Goal: Task Accomplishment & Management: Use online tool/utility

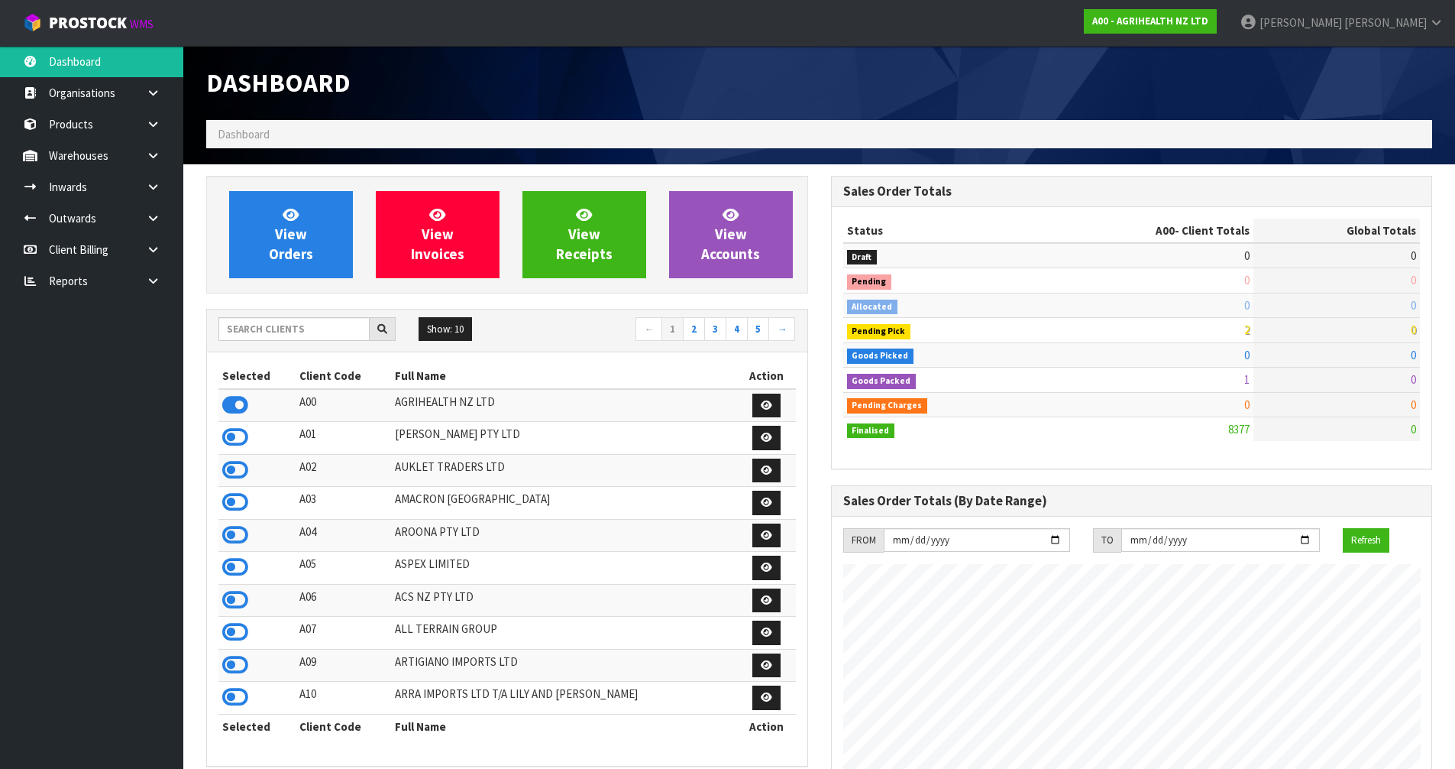
scroll to position [1157, 624]
click at [290, 329] on input "text" at bounding box center [293, 329] width 151 height 24
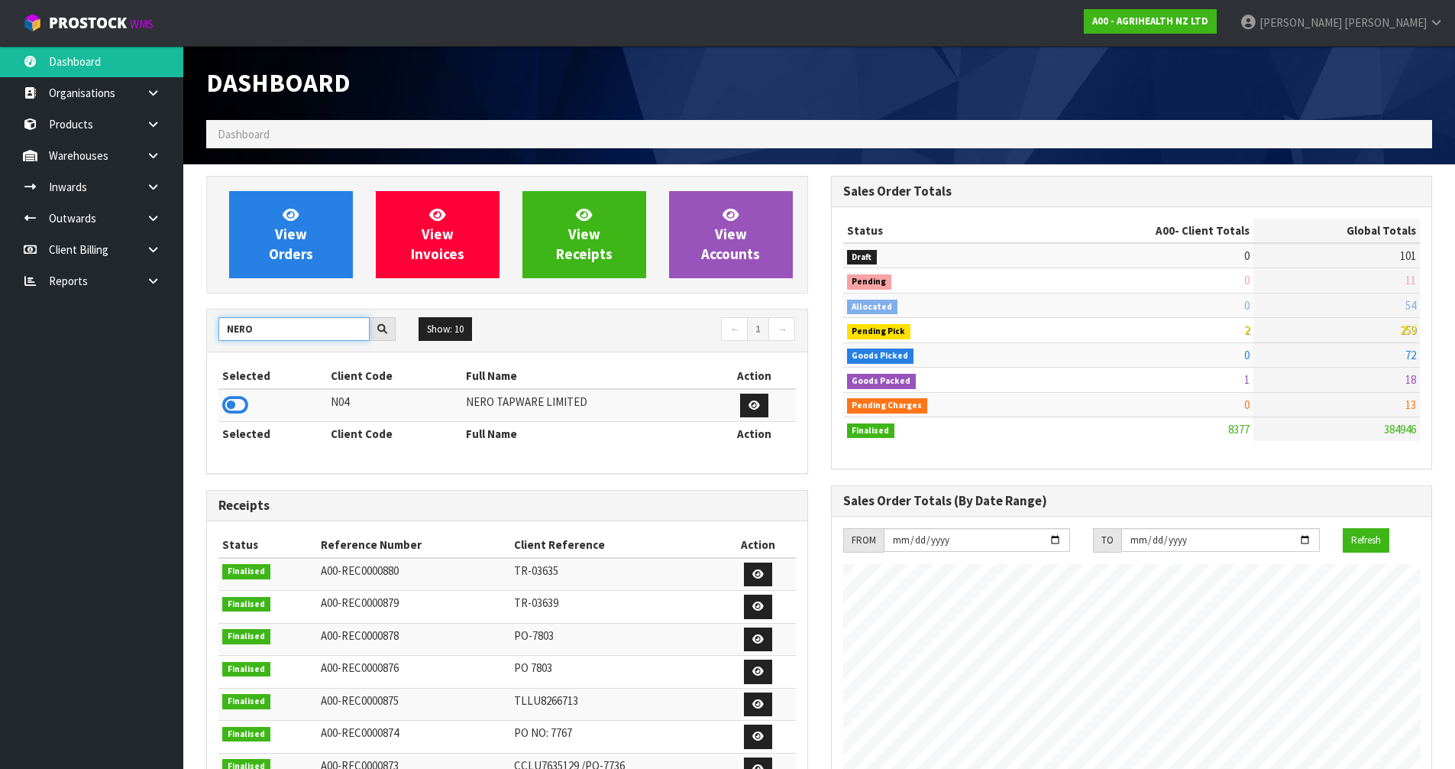
type input "NERO"
click at [244, 416] on td at bounding box center [272, 405] width 108 height 33
click at [235, 409] on icon at bounding box center [235, 404] width 26 height 23
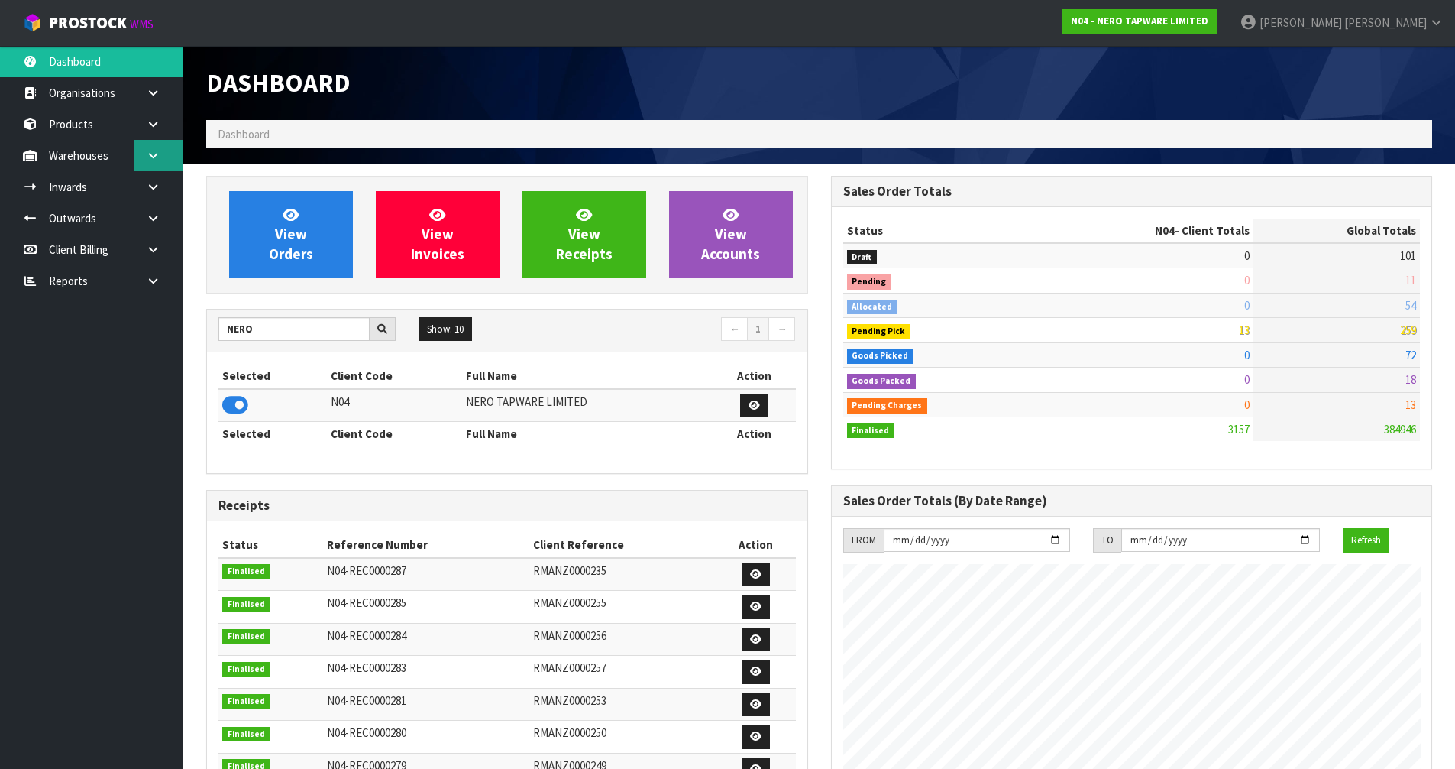
click at [165, 148] on link at bounding box center [158, 155] width 49 height 31
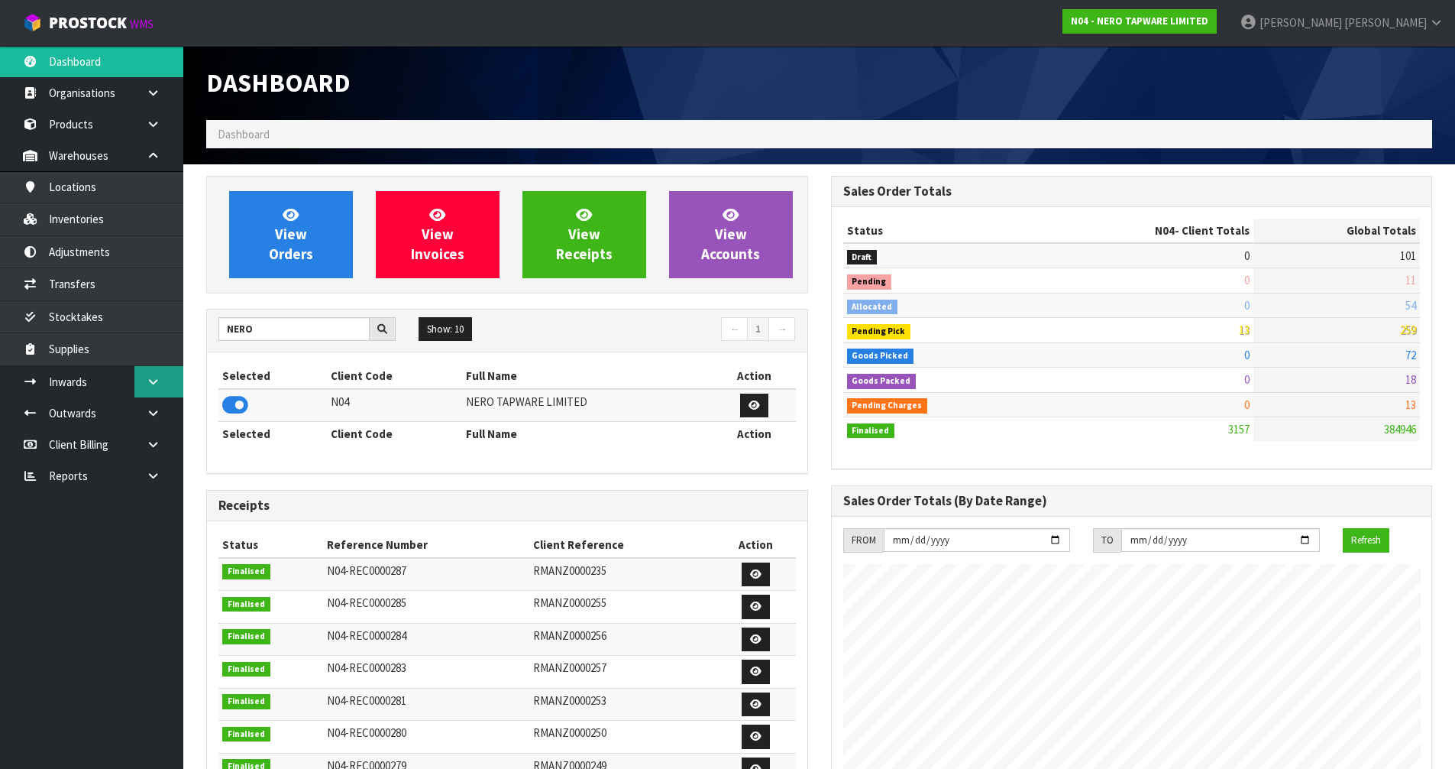
click at [149, 393] on link at bounding box center [158, 381] width 49 height 31
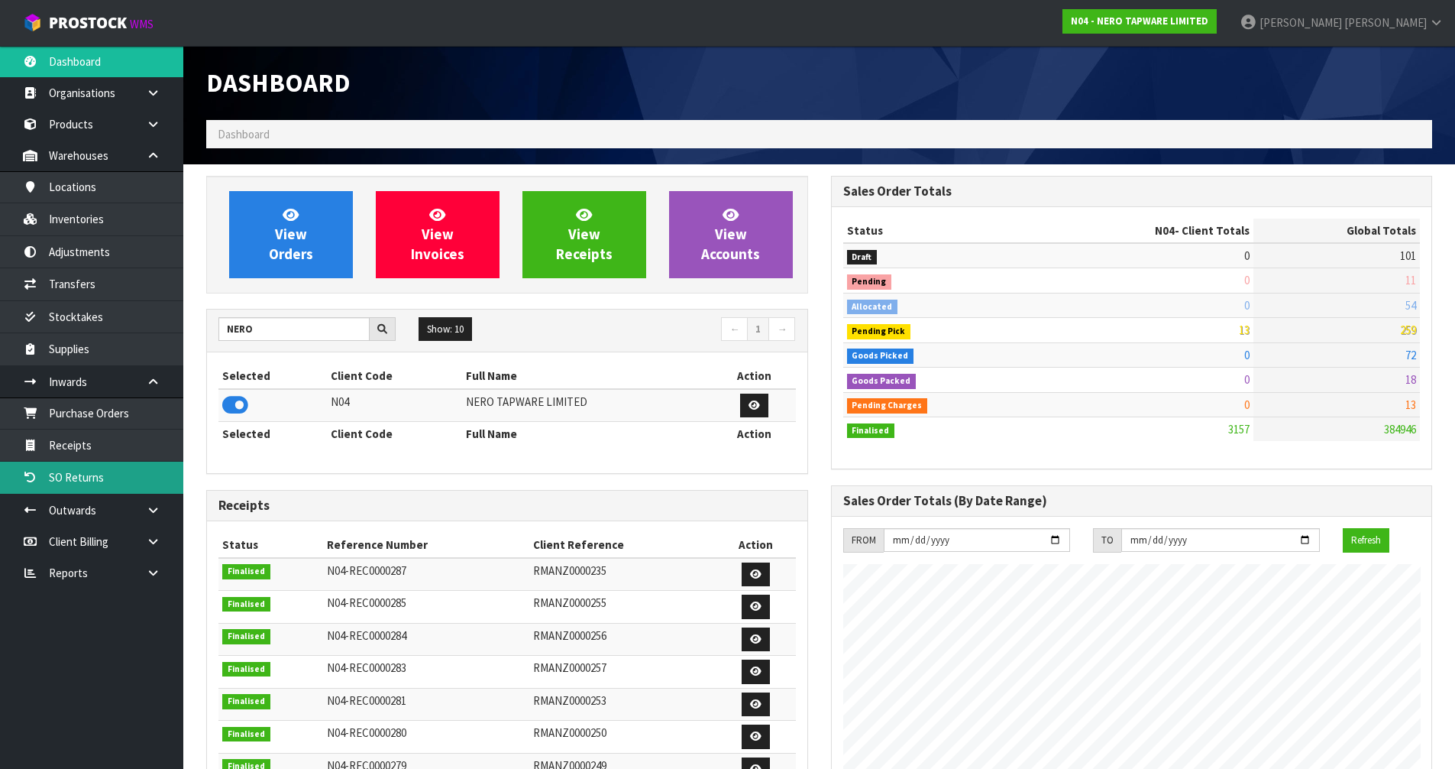
click at [108, 463] on link "SO Returns" at bounding box center [91, 476] width 183 height 31
click at [111, 442] on link "Receipts" at bounding box center [91, 444] width 183 height 31
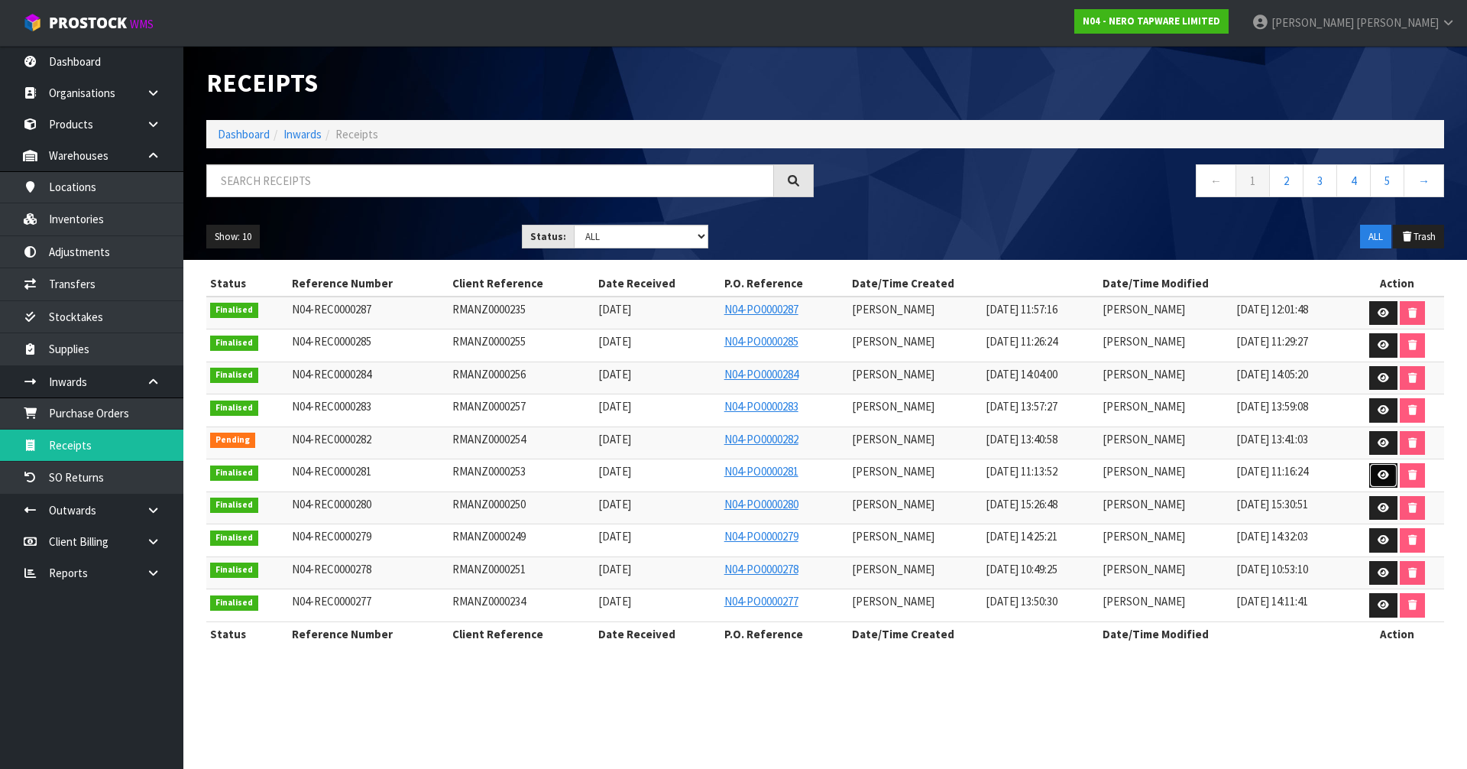
click at [1378, 474] on icon at bounding box center [1382, 475] width 11 height 10
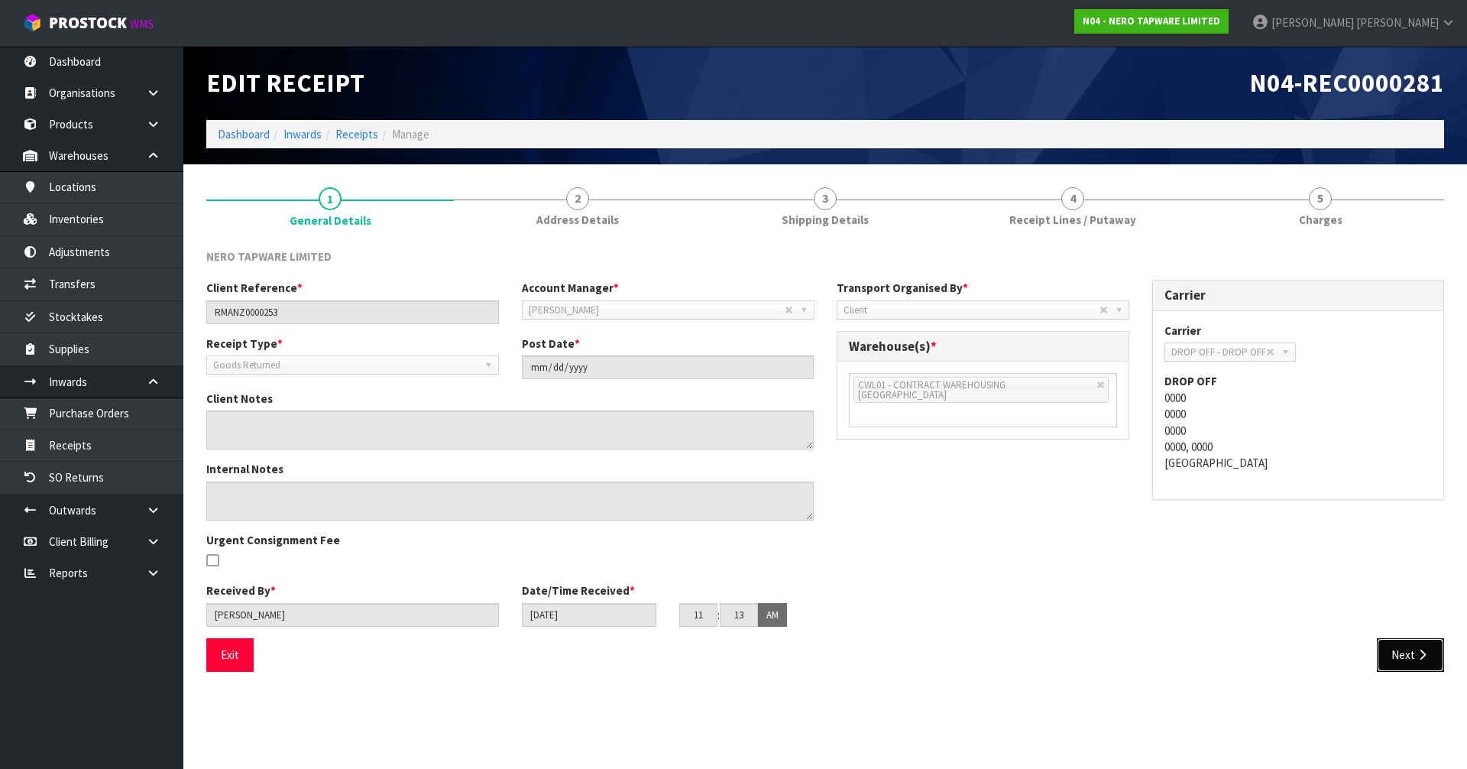
click at [1412, 642] on button "Next" at bounding box center [1410, 654] width 67 height 33
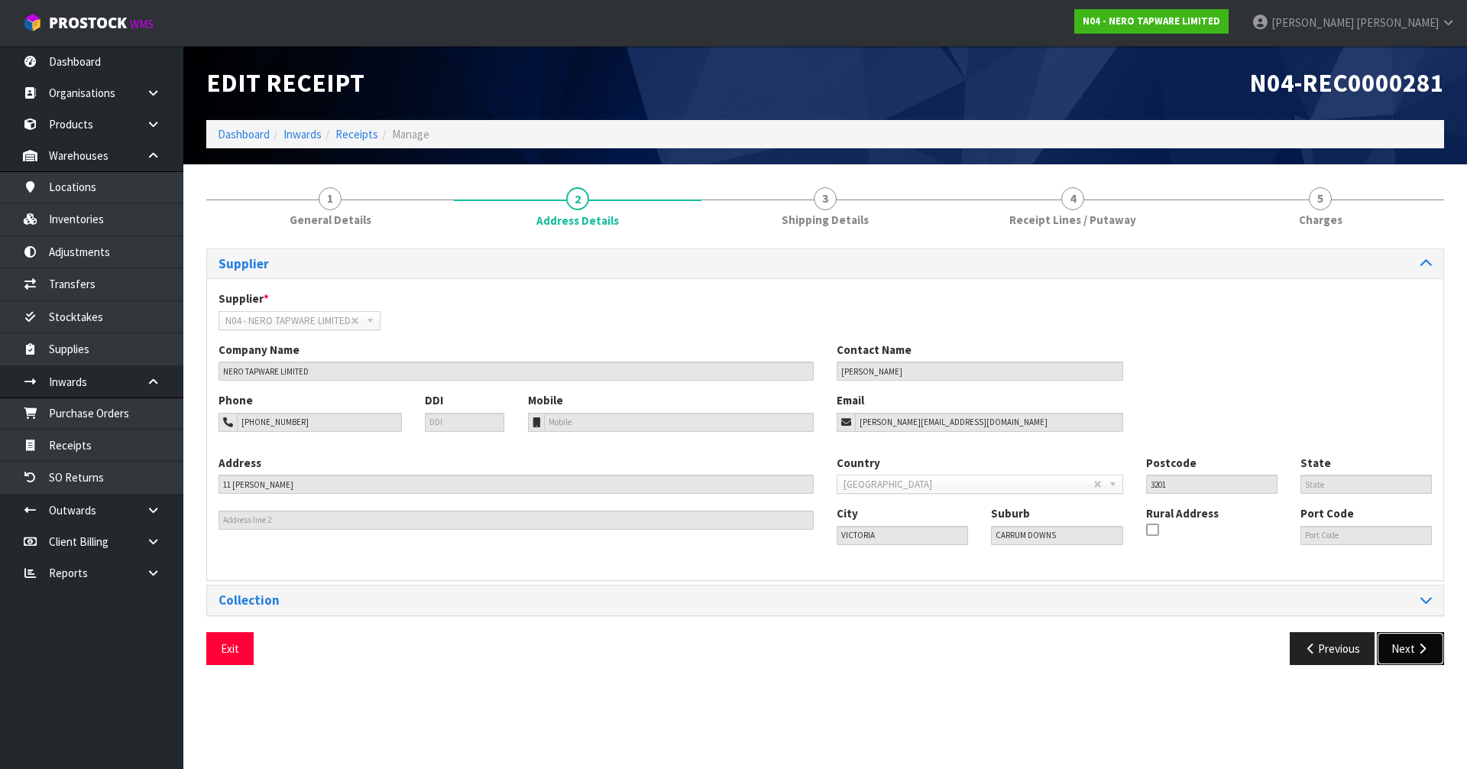
click at [1411, 643] on button "Next" at bounding box center [1410, 648] width 67 height 33
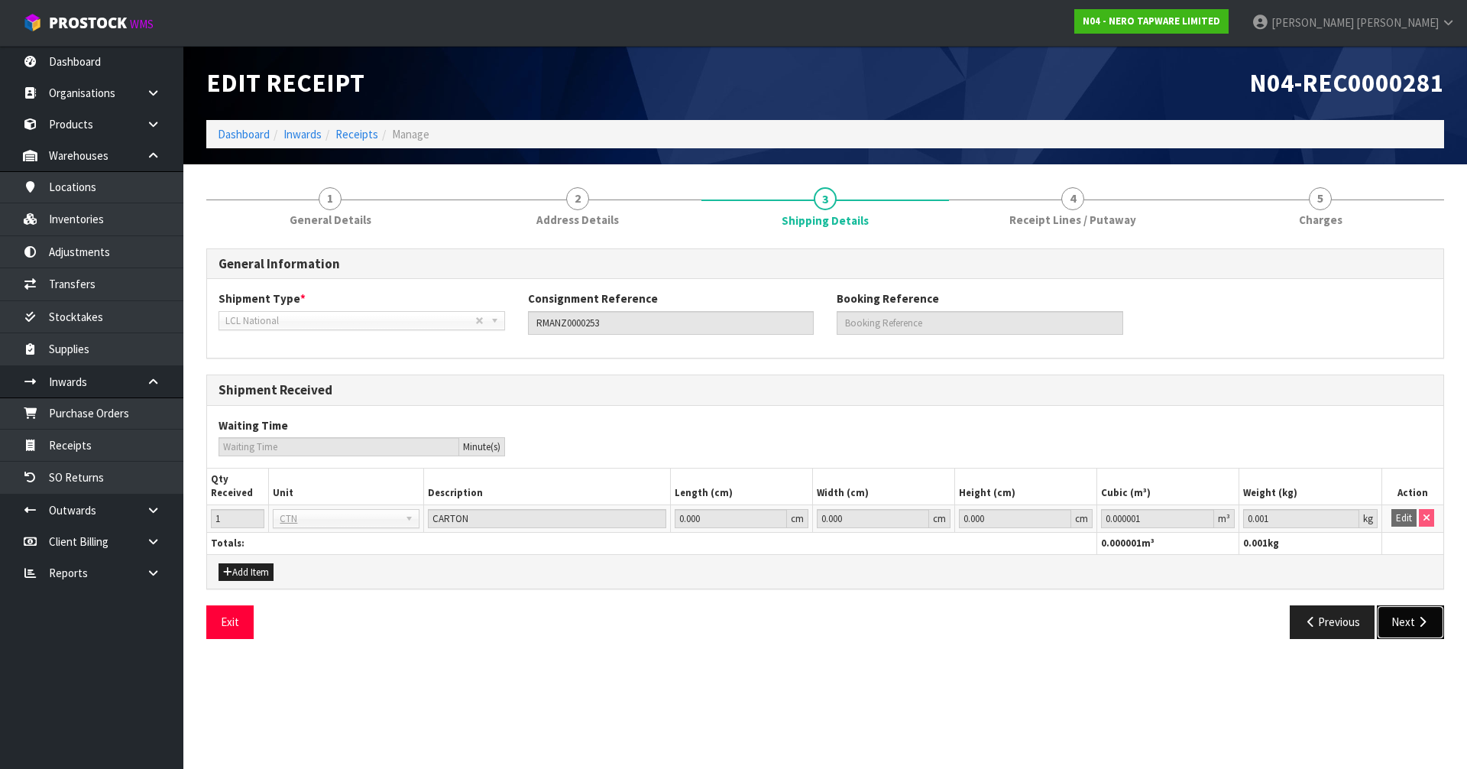
click at [1399, 610] on button "Next" at bounding box center [1410, 621] width 67 height 33
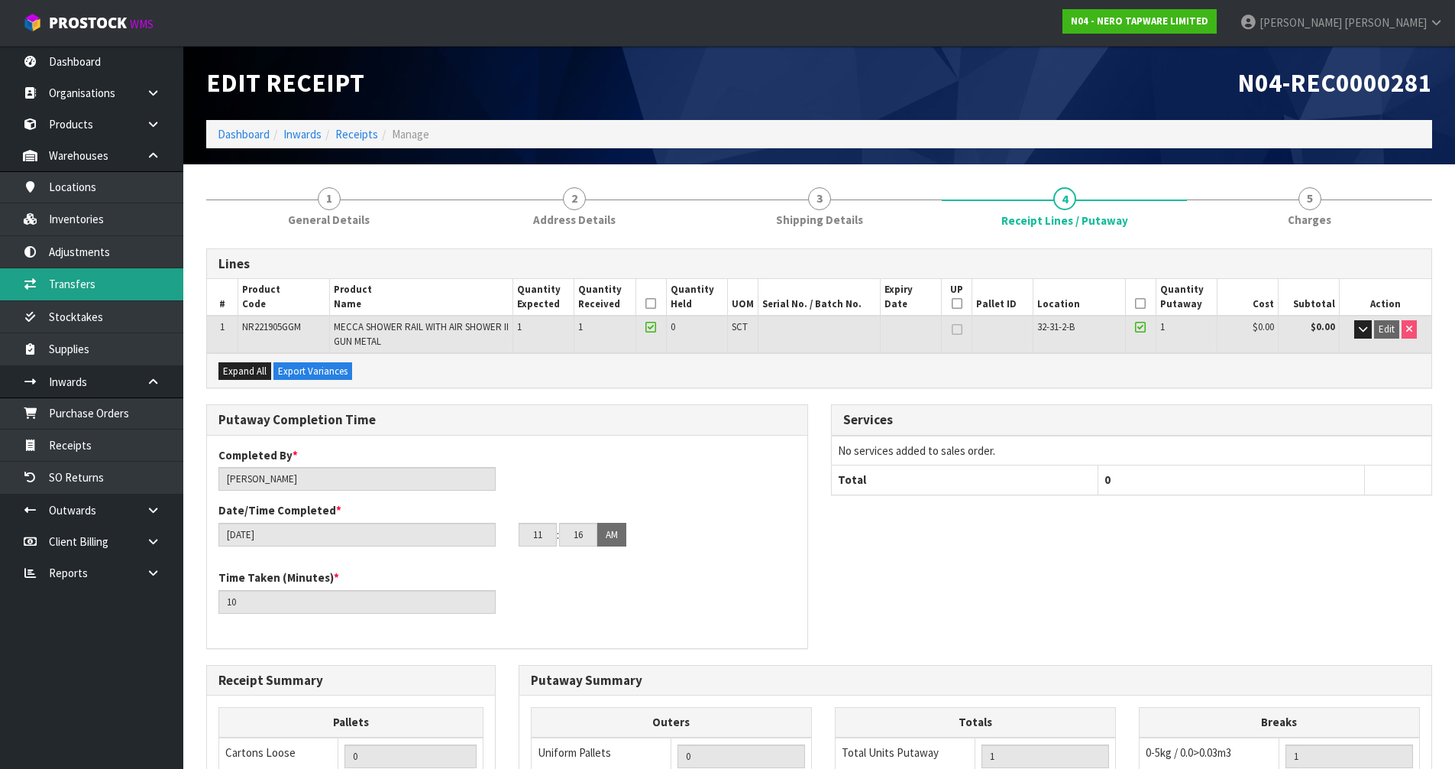
click at [133, 287] on link "Transfers" at bounding box center [91, 283] width 183 height 31
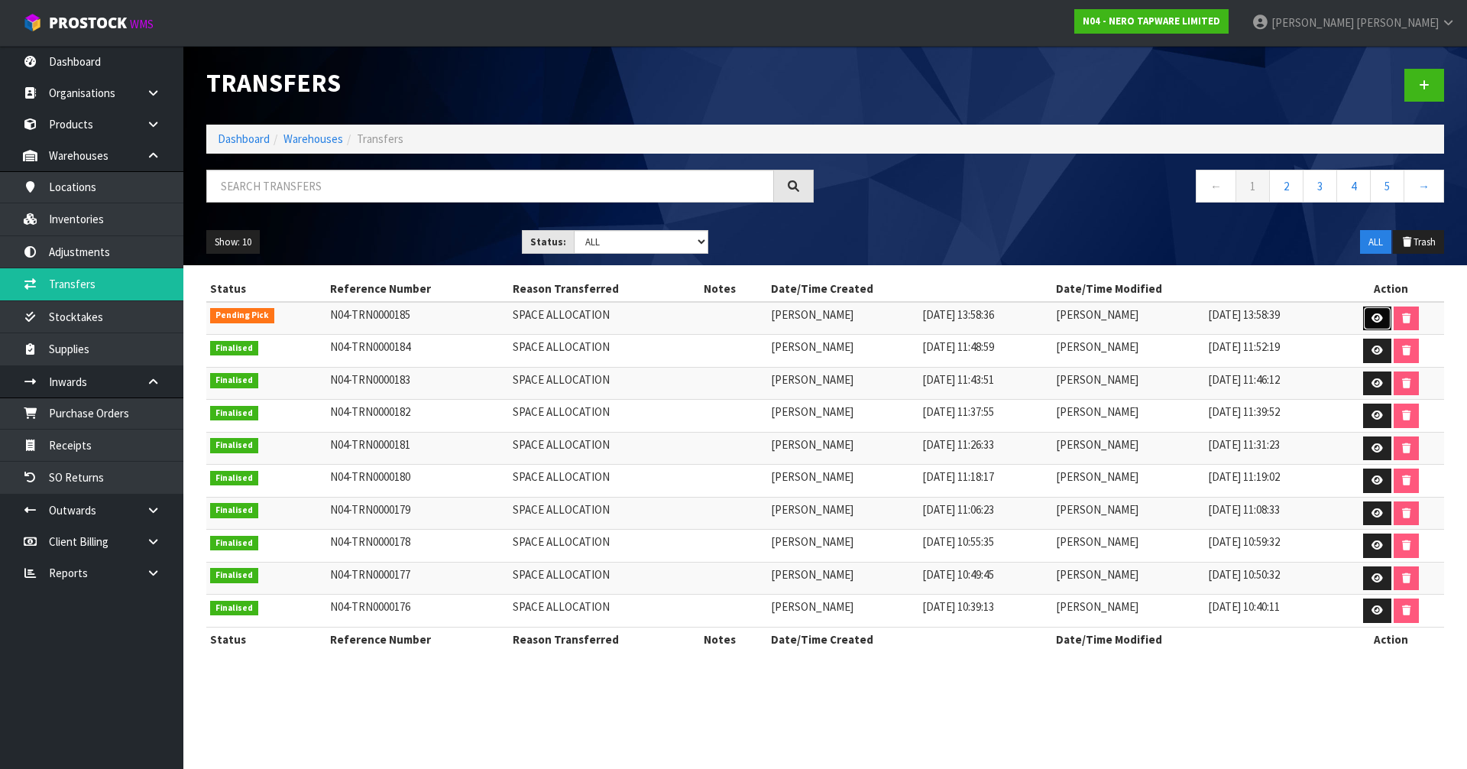
click at [1370, 318] on link at bounding box center [1377, 318] width 28 height 24
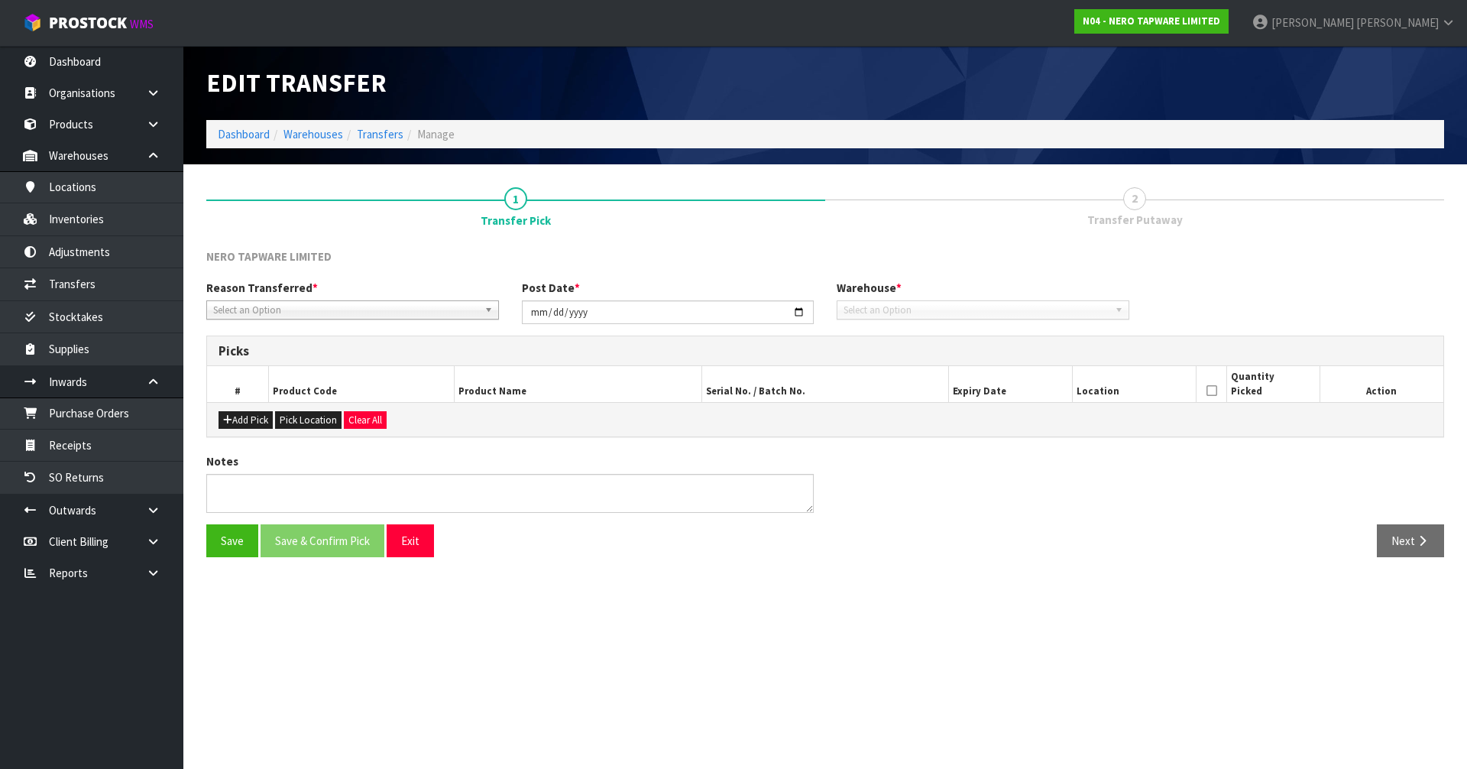
type input "[DATE]"
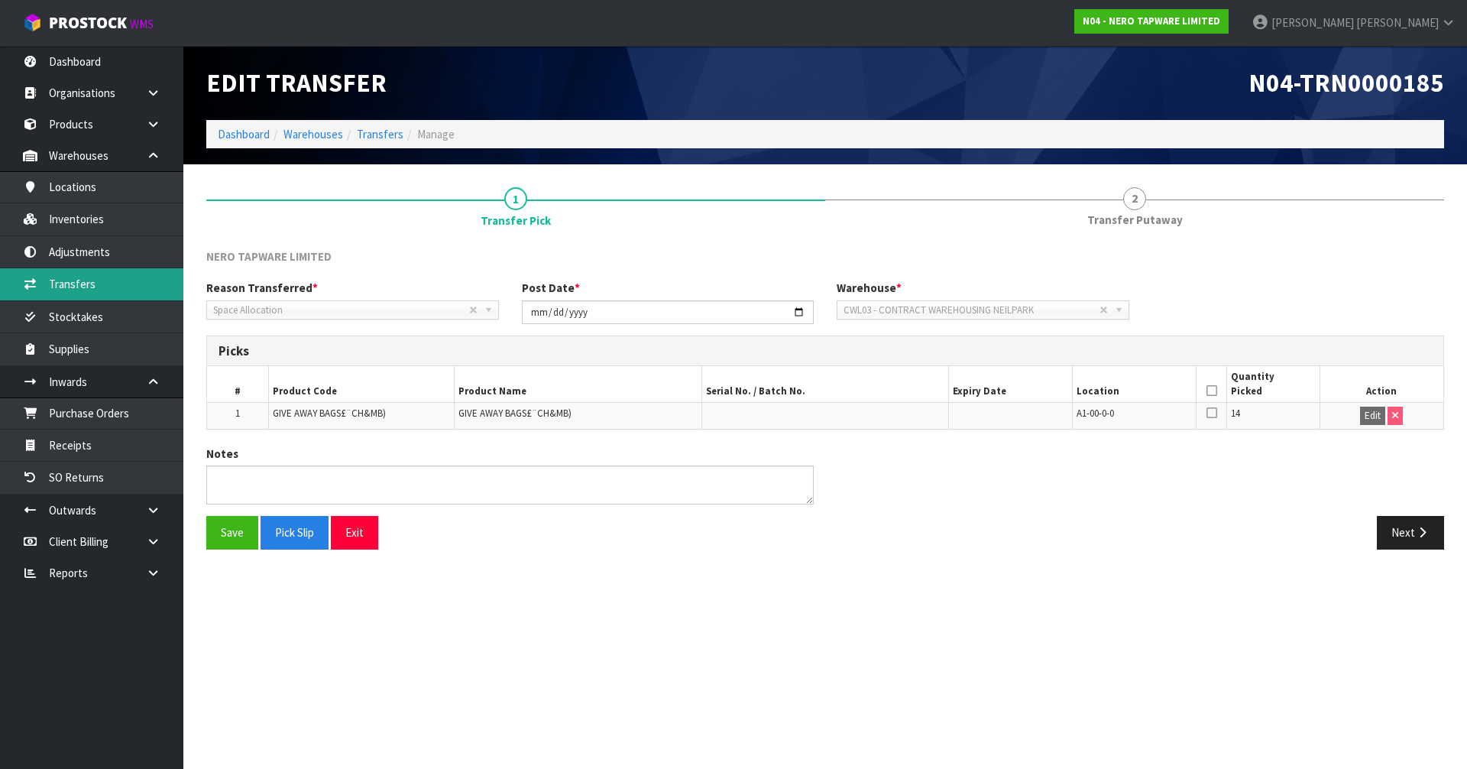
click at [53, 280] on link "Transfers" at bounding box center [91, 283] width 183 height 31
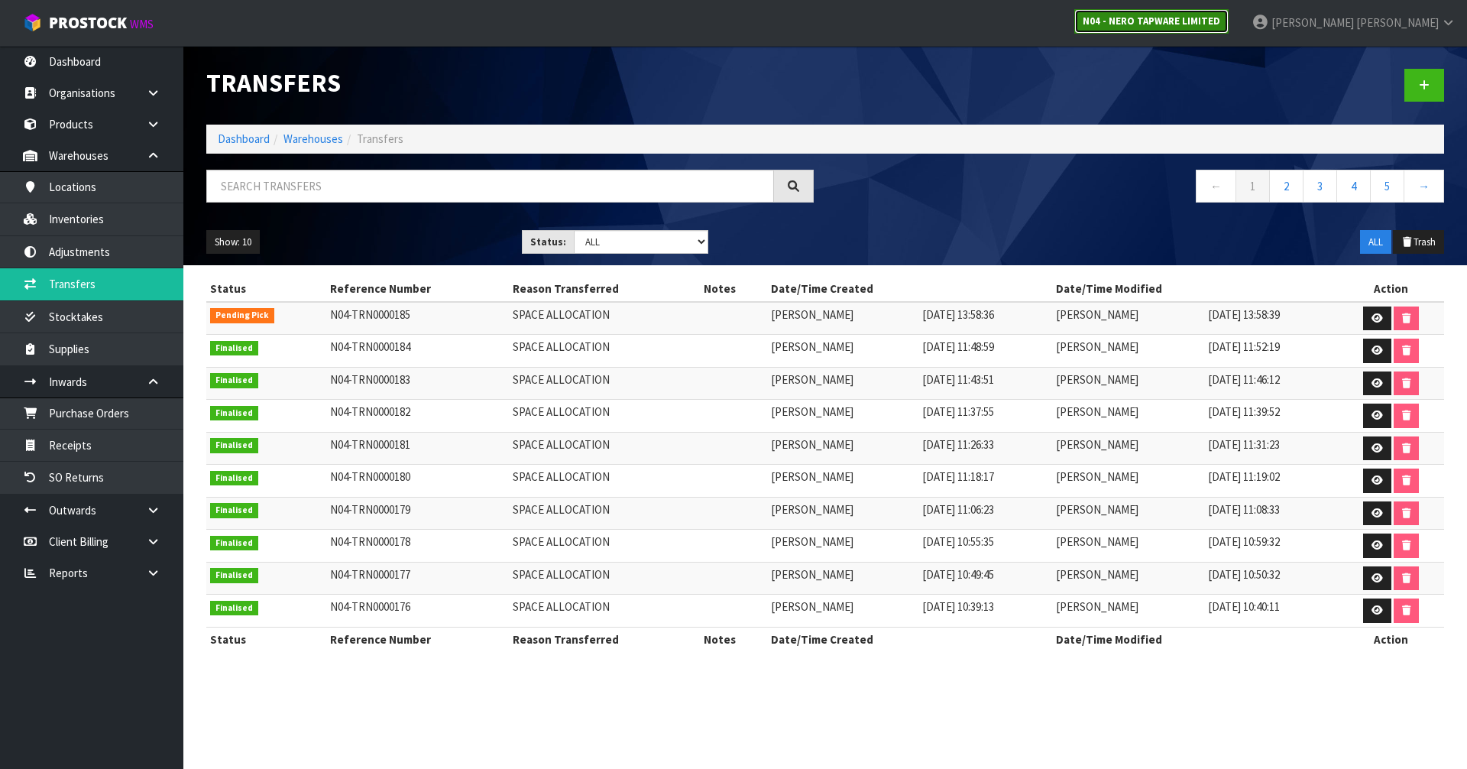
click at [1218, 20] on strong "N04 - NERO TAPWARE LIMITED" at bounding box center [1152, 21] width 138 height 13
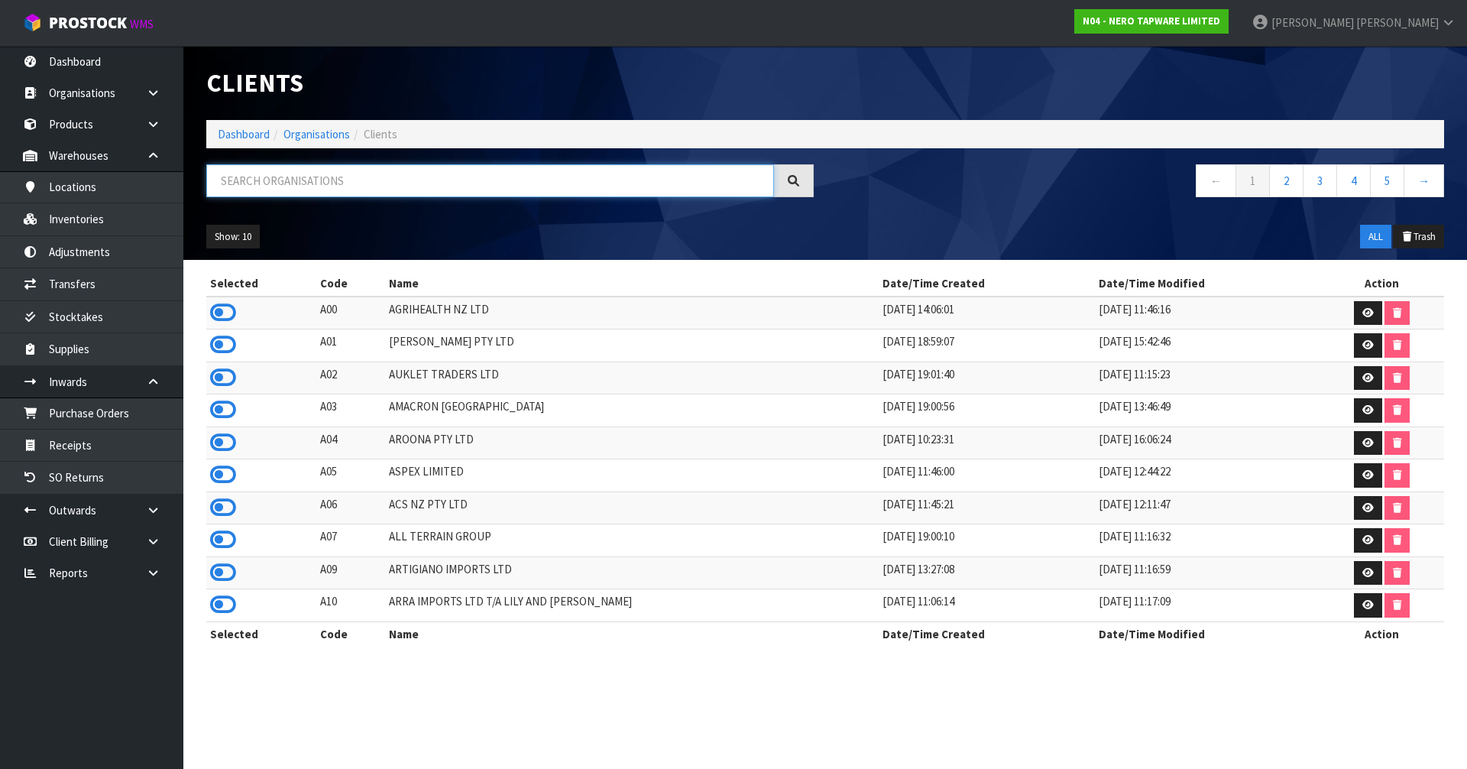
click at [414, 190] on input "text" at bounding box center [490, 180] width 568 height 33
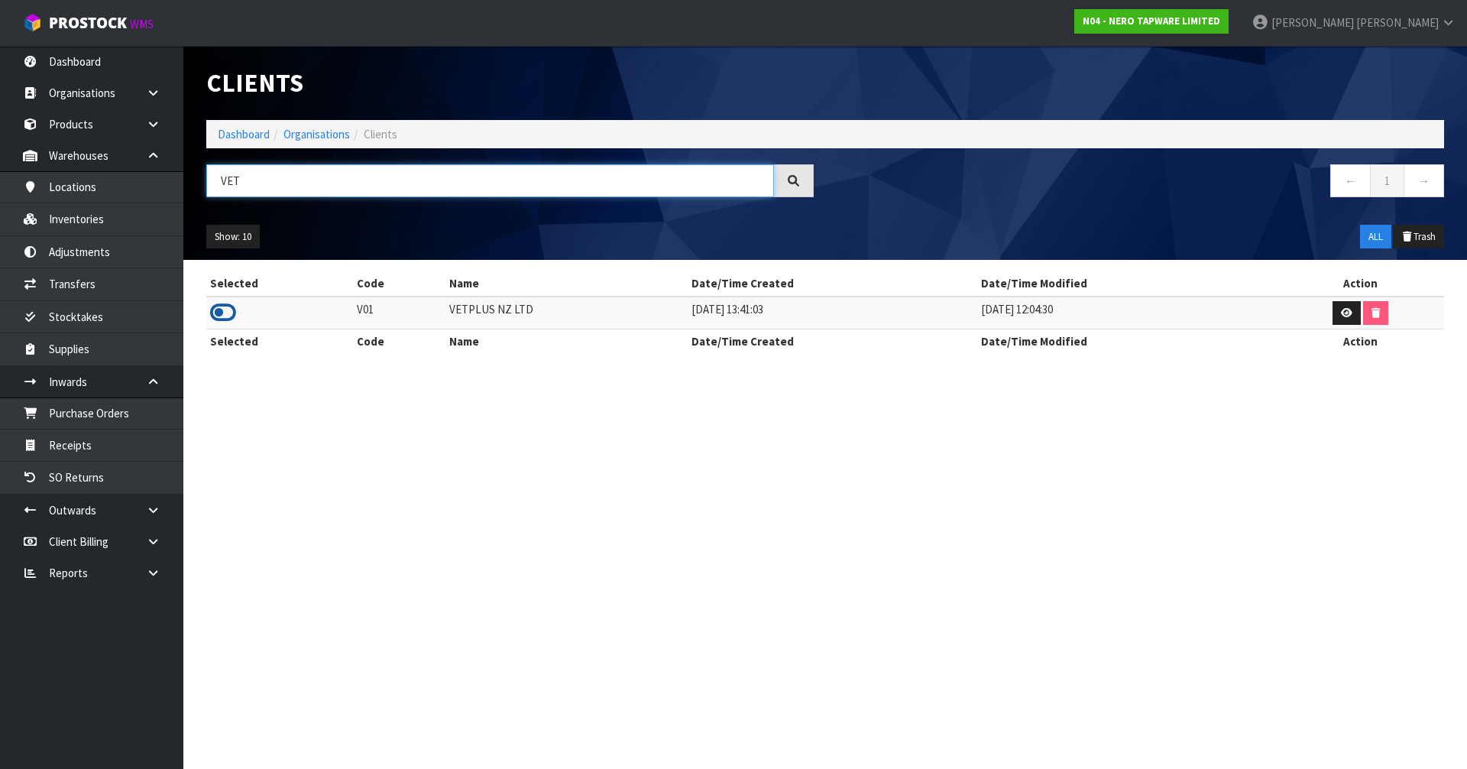
type input "VET"
click at [229, 306] on icon at bounding box center [223, 312] width 26 height 23
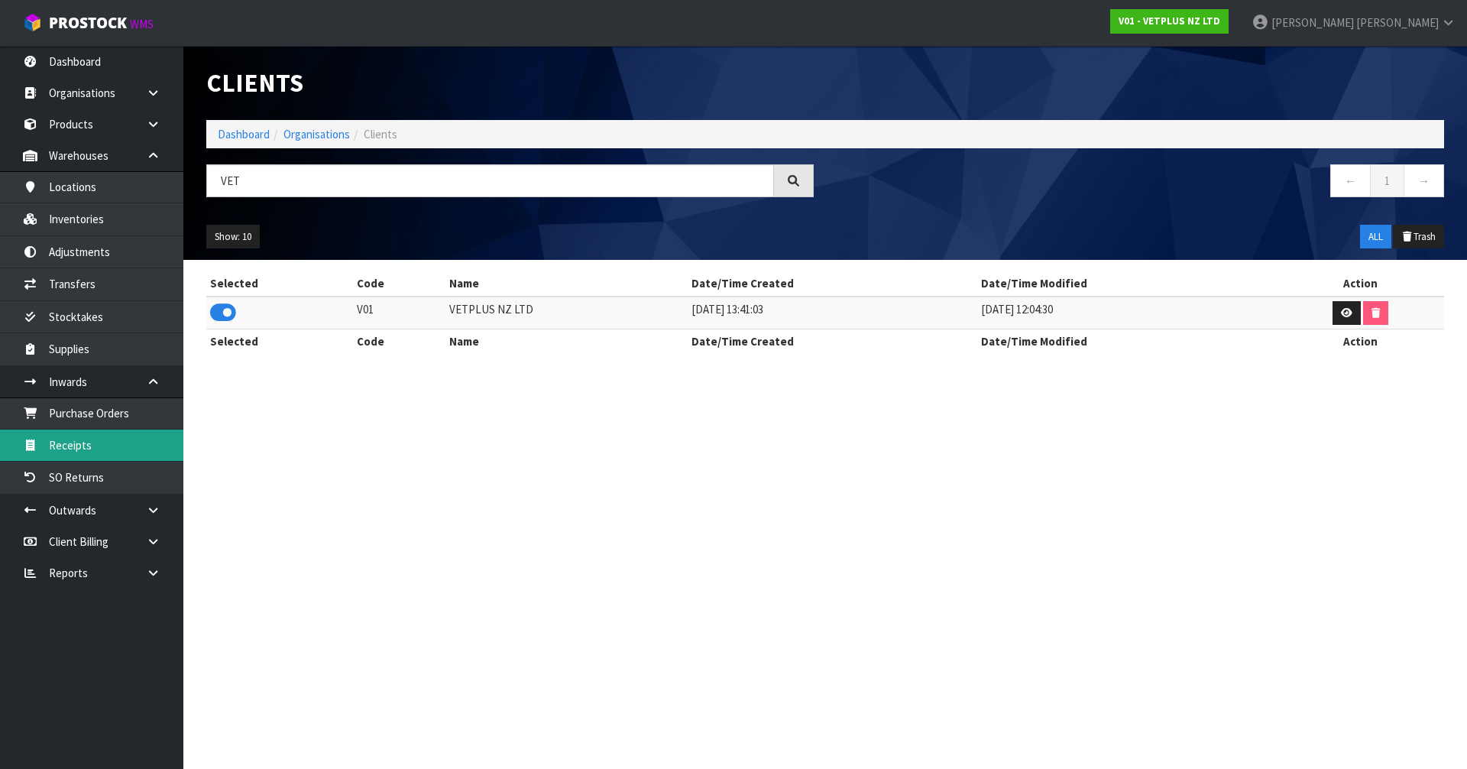
click at [134, 445] on link "Receipts" at bounding box center [91, 444] width 183 height 31
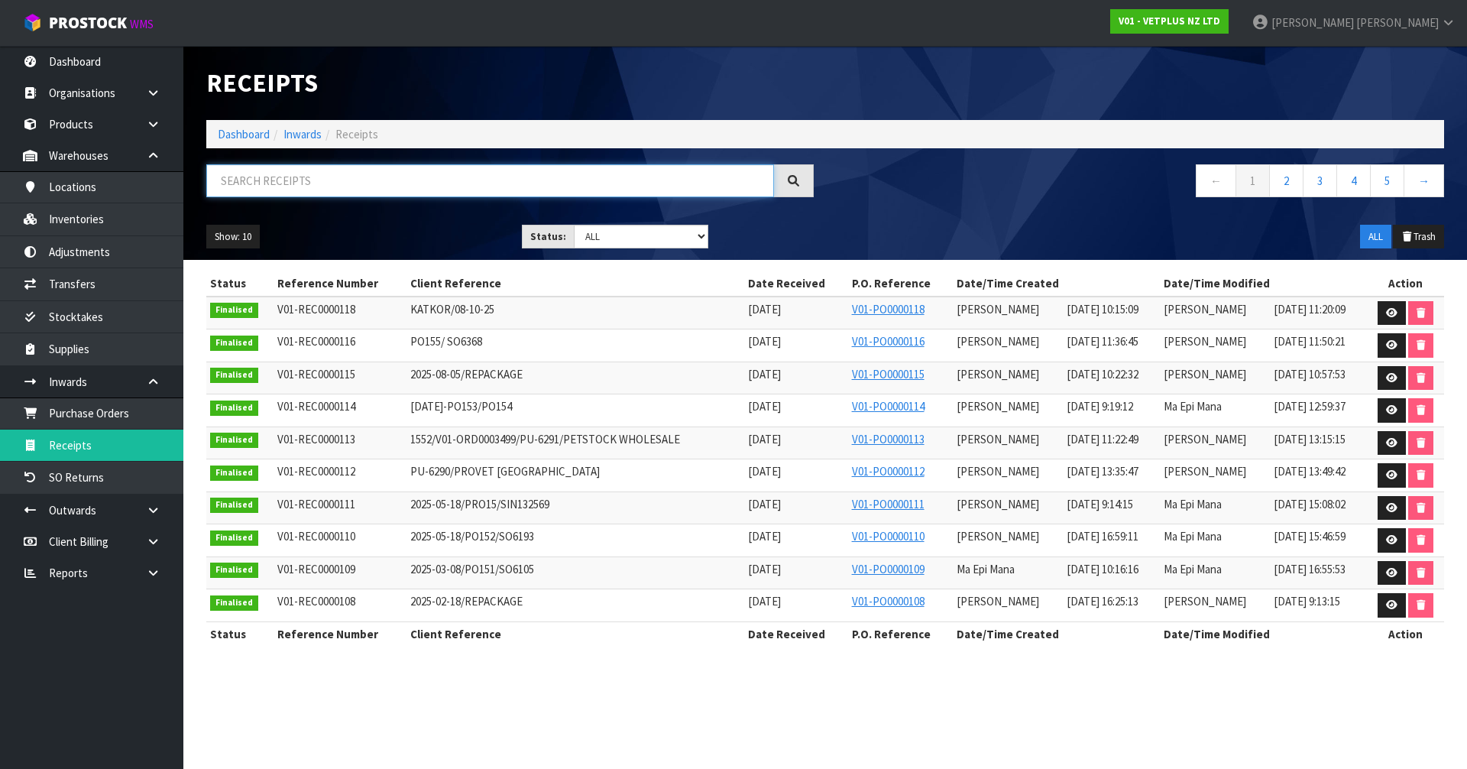
click at [316, 181] on input "text" at bounding box center [490, 180] width 568 height 33
click at [1220, 25] on strong "V01 - VETPLUS NZ LTD" at bounding box center [1169, 21] width 102 height 13
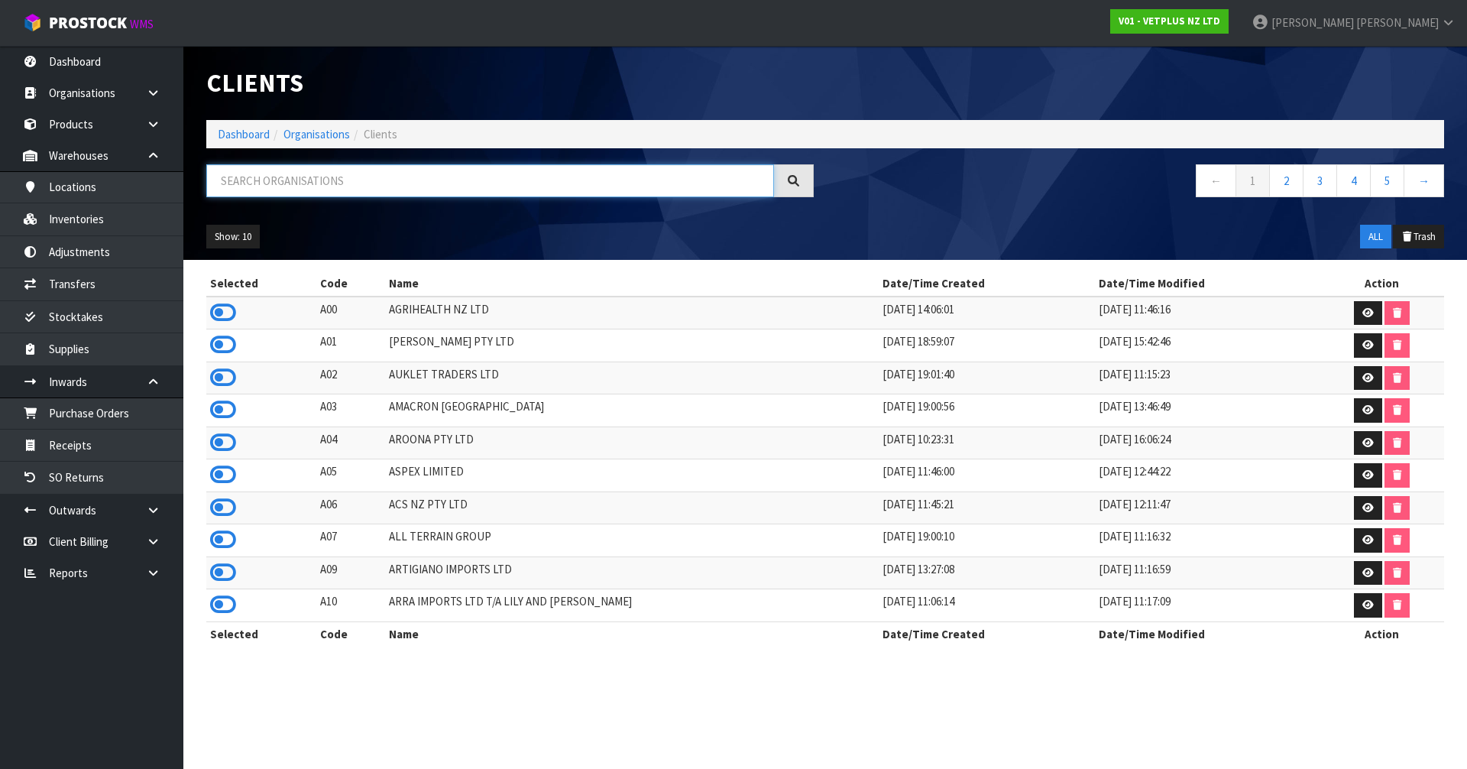
click at [529, 181] on input "text" at bounding box center [490, 180] width 568 height 33
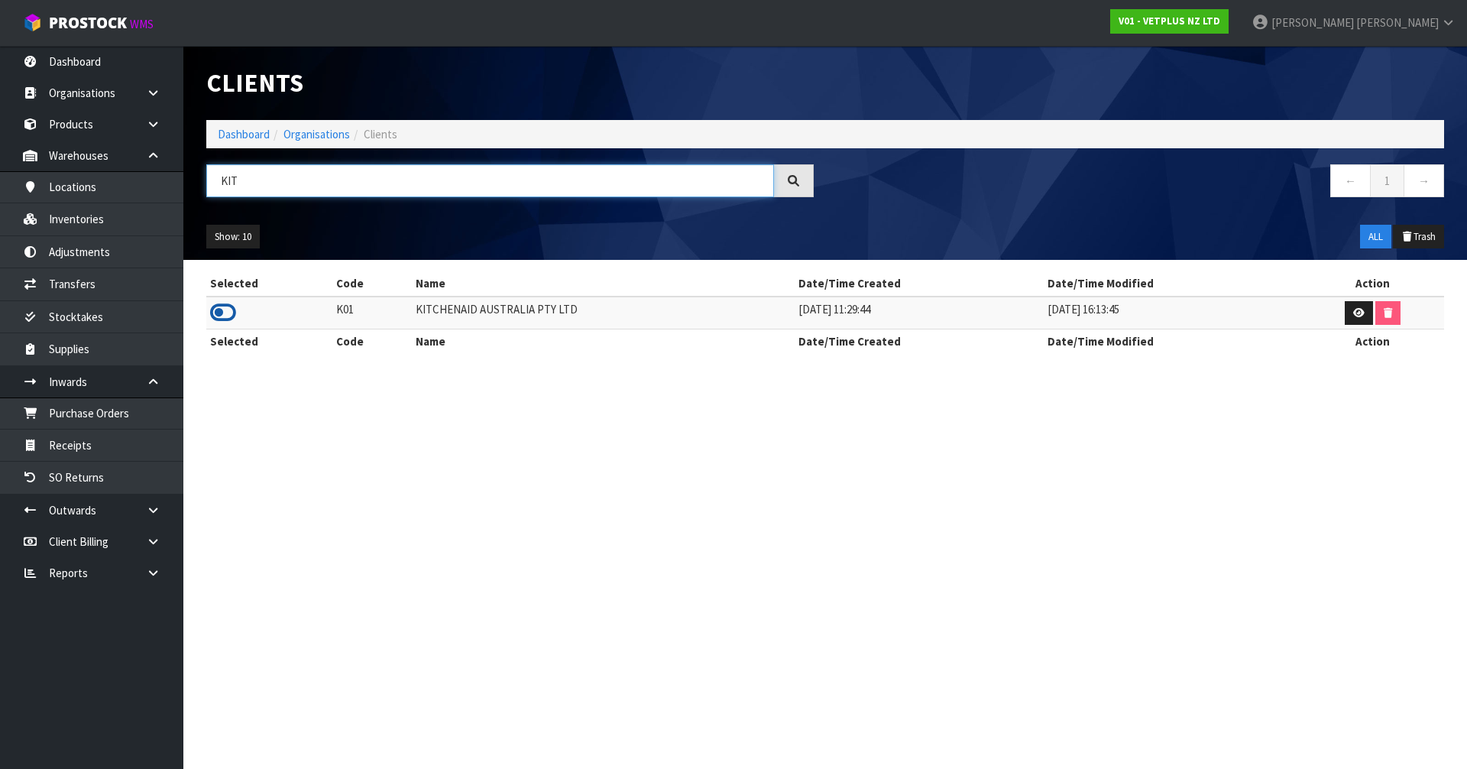
type input "KIT"
click at [225, 304] on icon at bounding box center [223, 312] width 26 height 23
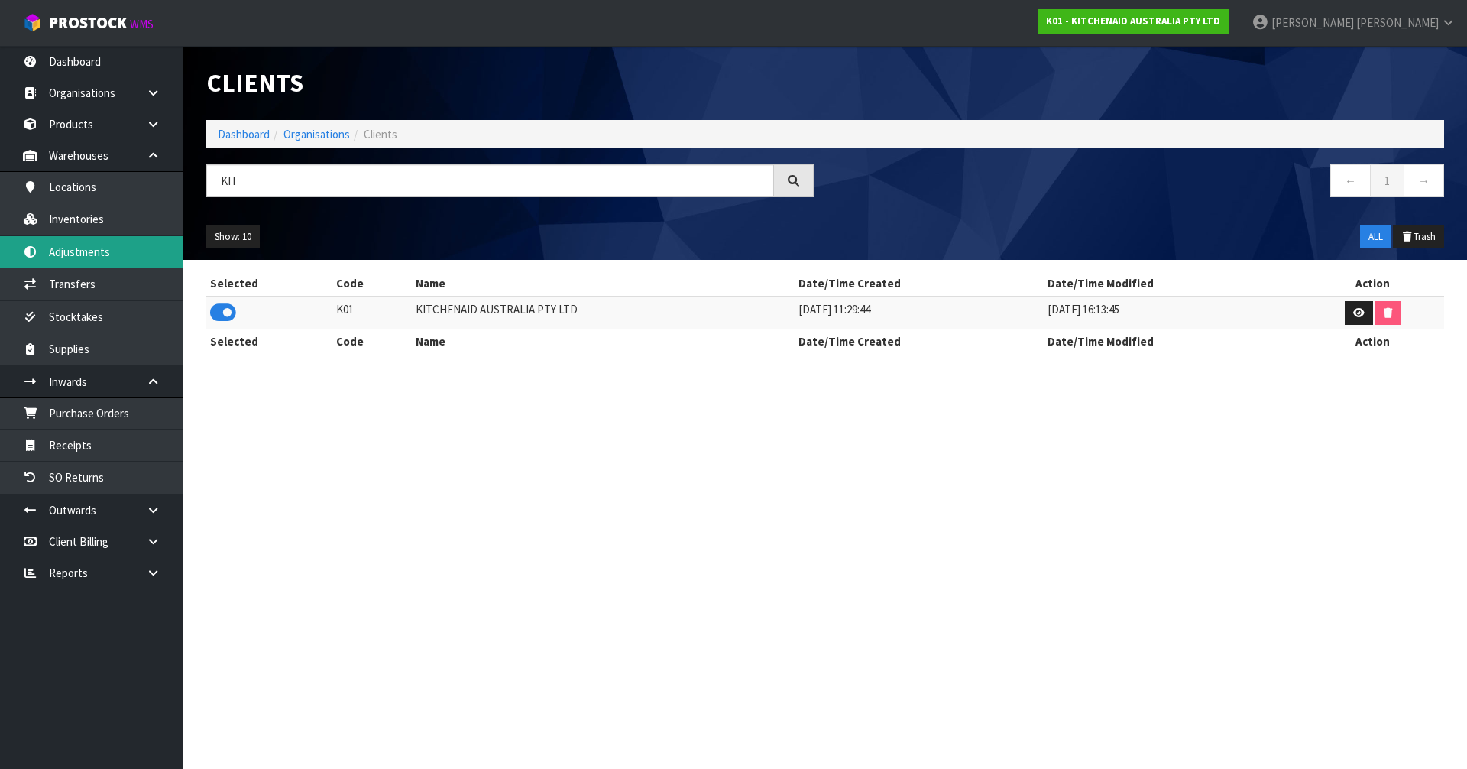
click at [157, 238] on link "Adjustments" at bounding box center [91, 251] width 183 height 31
click at [165, 214] on body "Toggle navigation ProStock WMS K01 - KITCHENAID AUSTRALIA PTY LTD [PERSON_NAME]…" at bounding box center [733, 384] width 1467 height 769
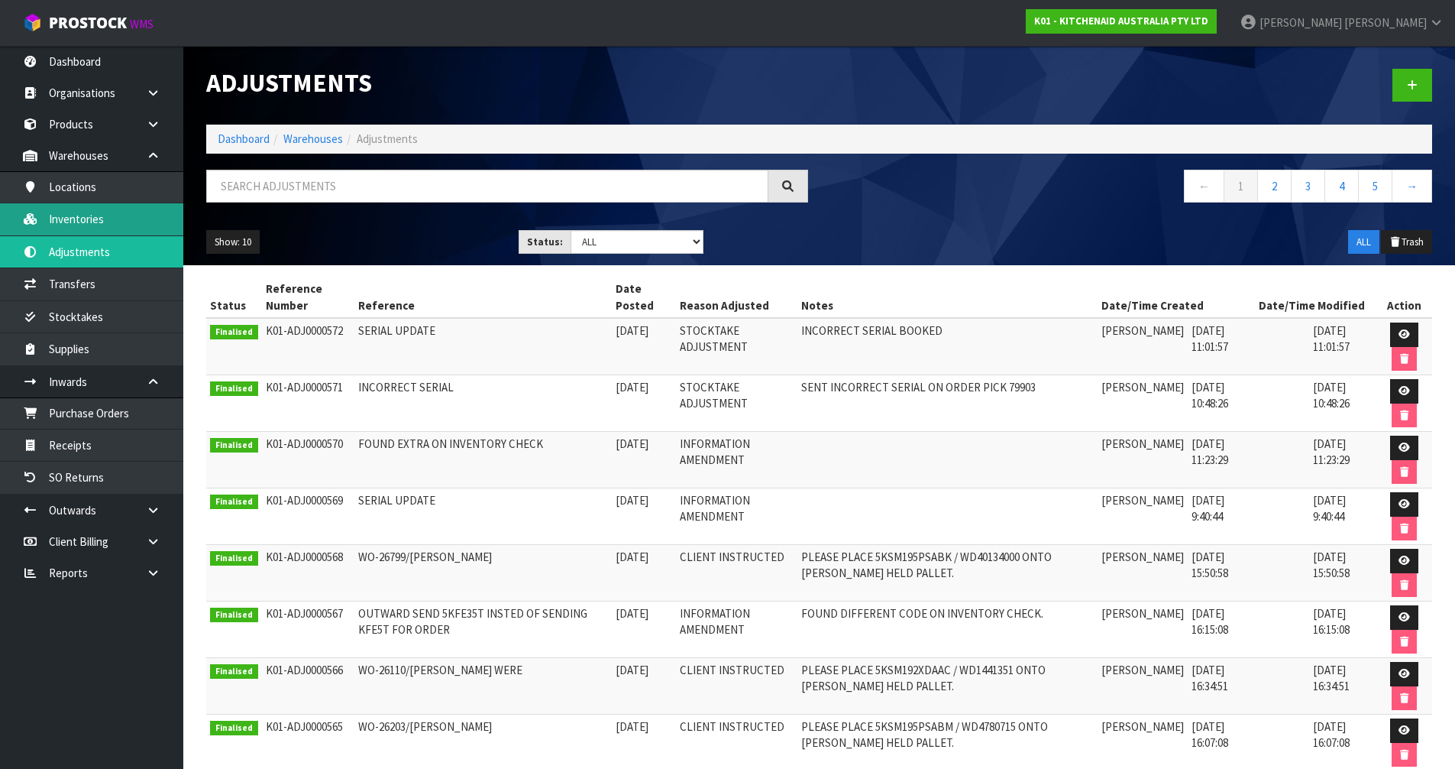
click at [141, 215] on link "Inventories" at bounding box center [91, 218] width 183 height 31
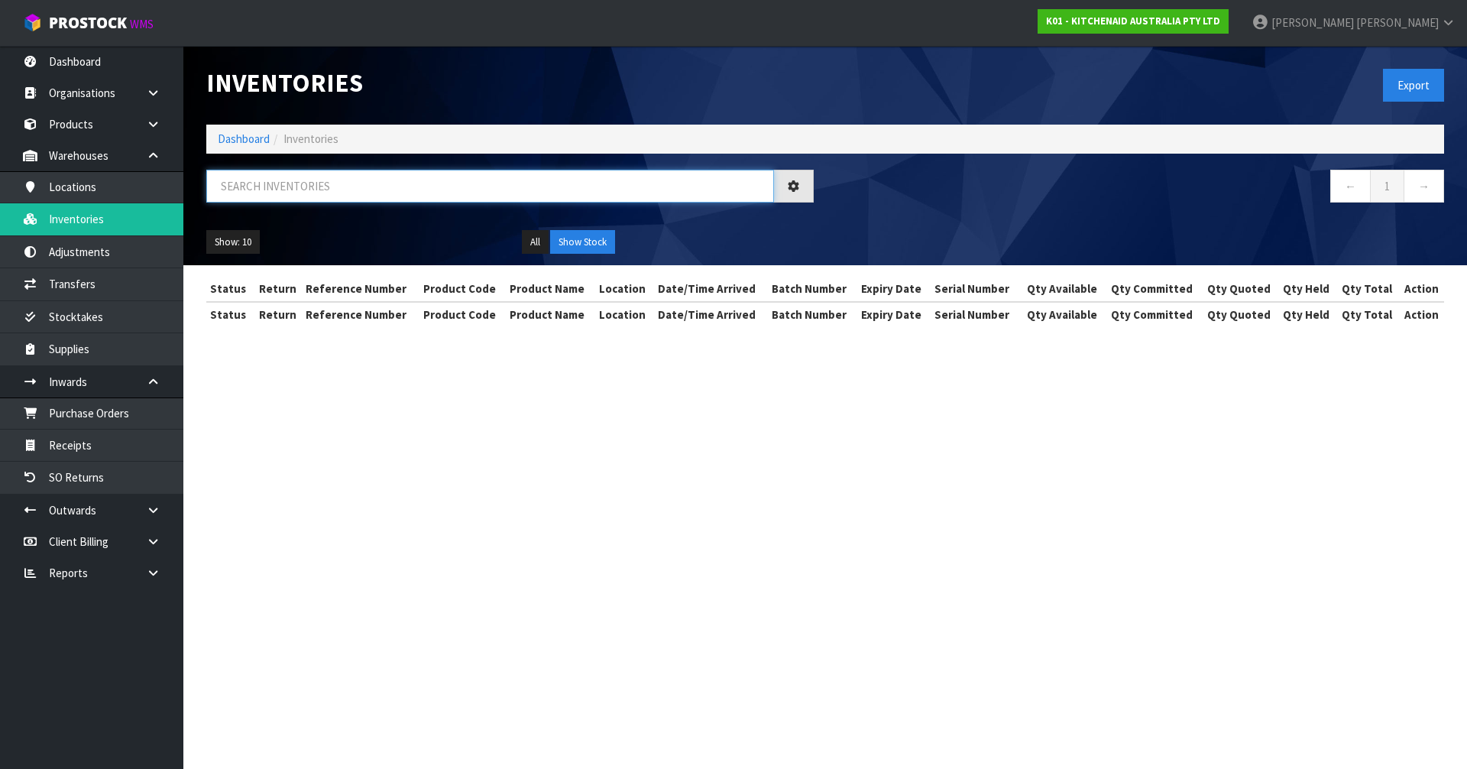
click at [225, 186] on input "text" at bounding box center [490, 186] width 568 height 33
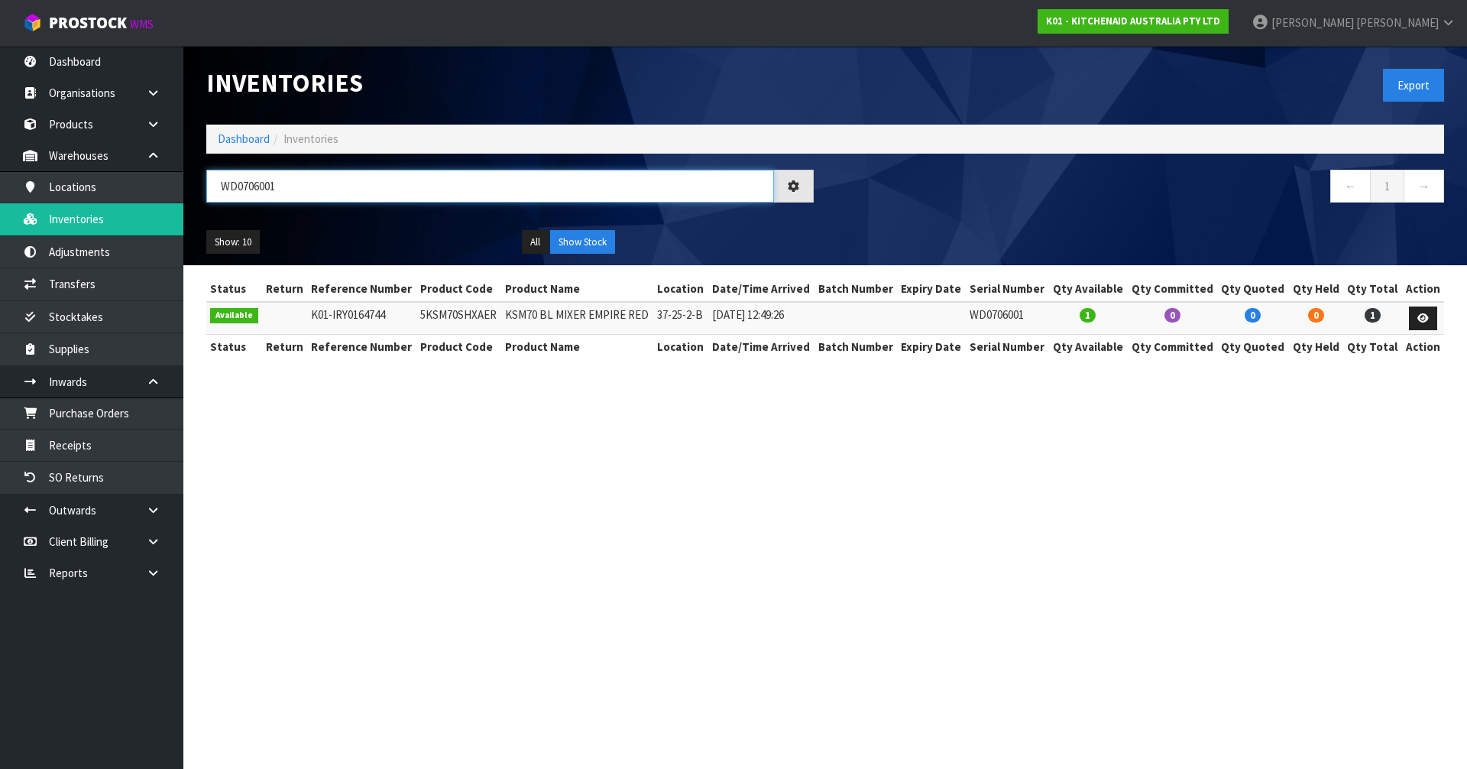
type input "WD0706001"
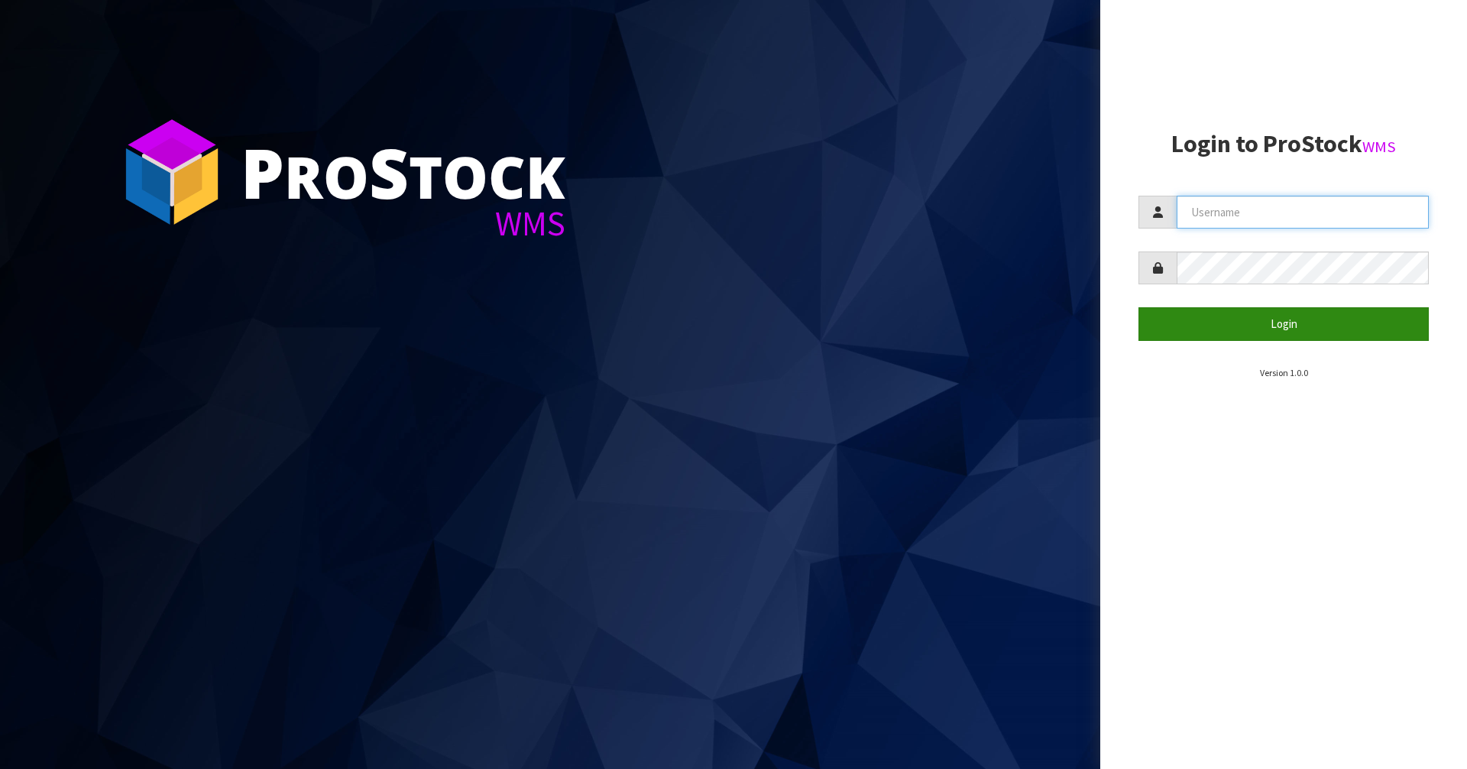
type input "JAMES"
click at [1248, 323] on button "Login" at bounding box center [1283, 323] width 290 height 33
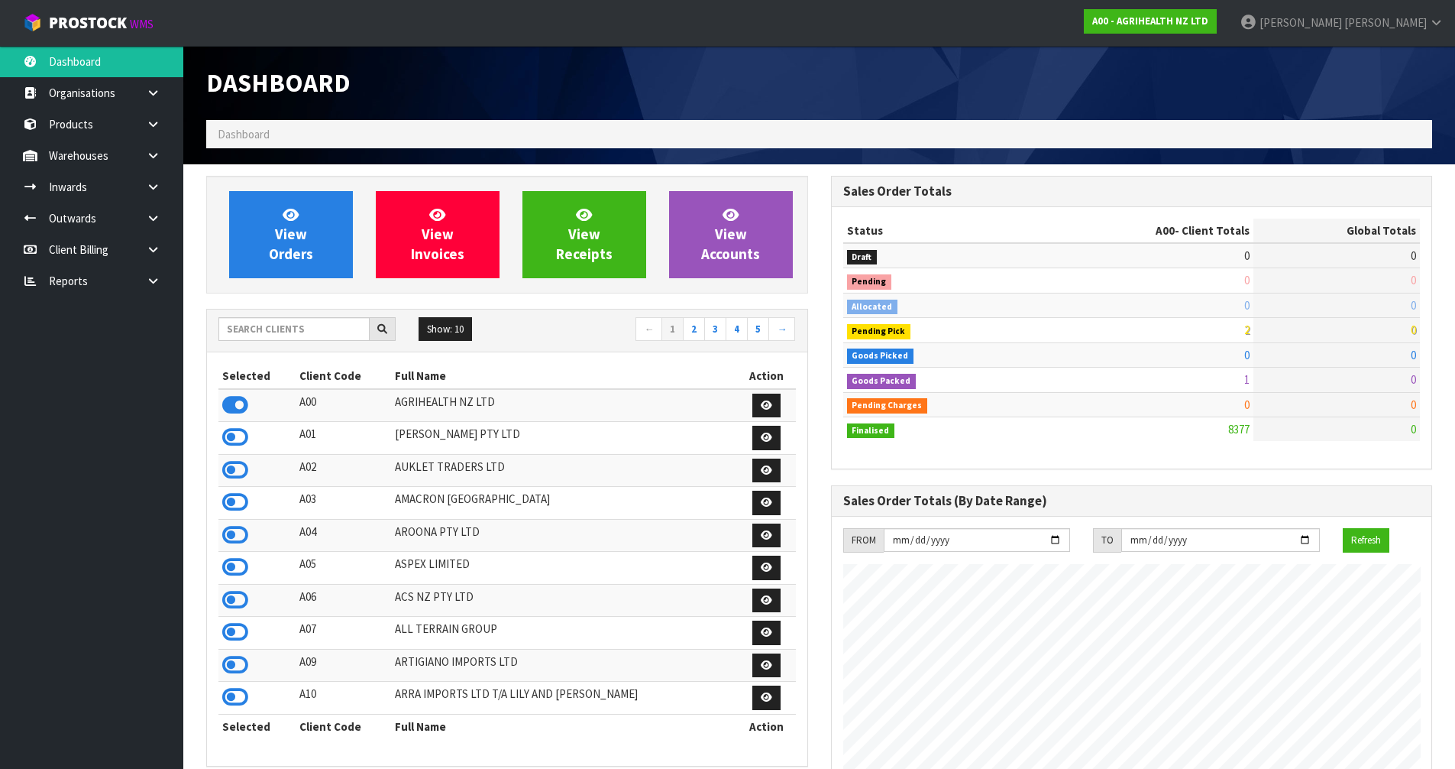
scroll to position [1157, 624]
click at [154, 280] on icon at bounding box center [153, 280] width 15 height 11
click at [131, 336] on link "CWL" at bounding box center [91, 343] width 183 height 31
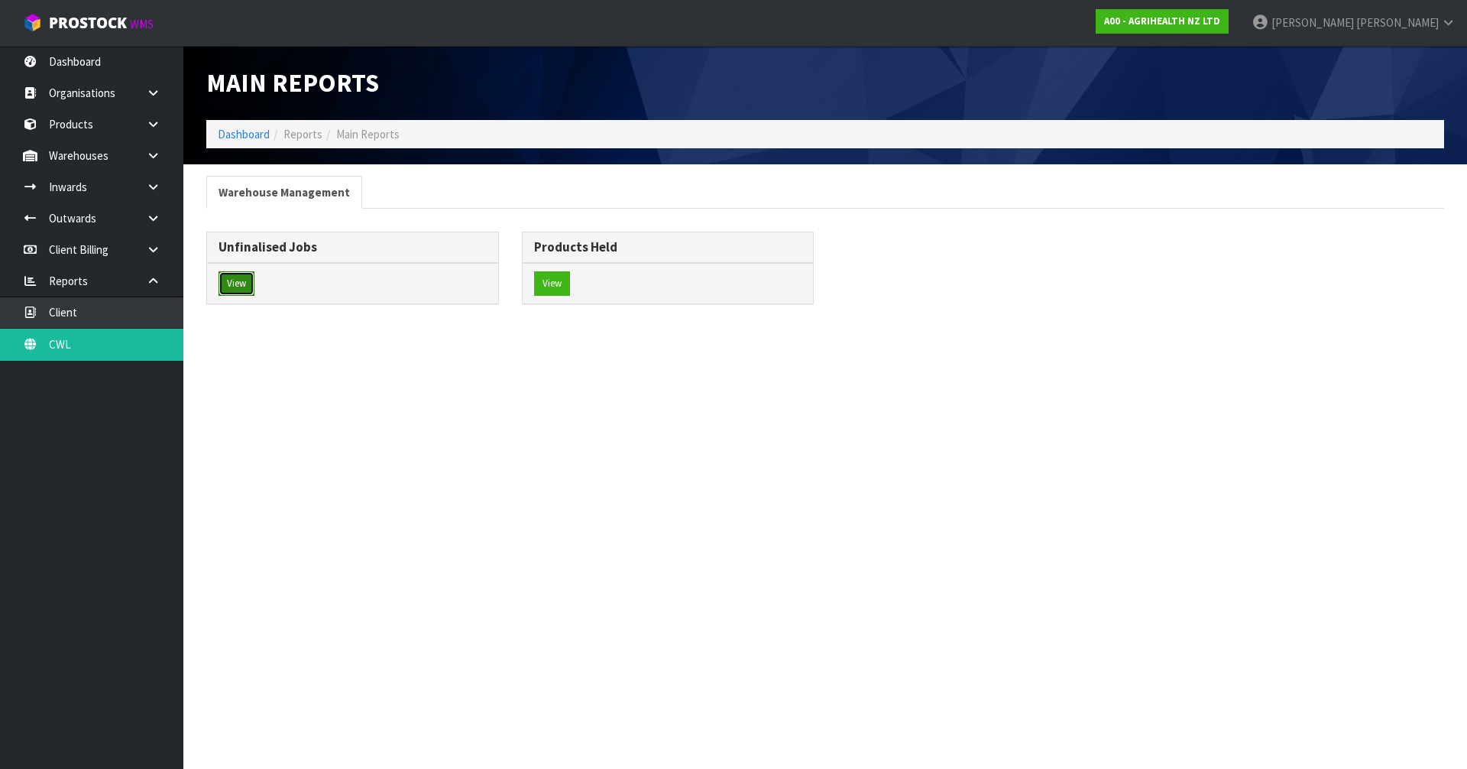
click at [239, 281] on button "View" at bounding box center [236, 283] width 36 height 24
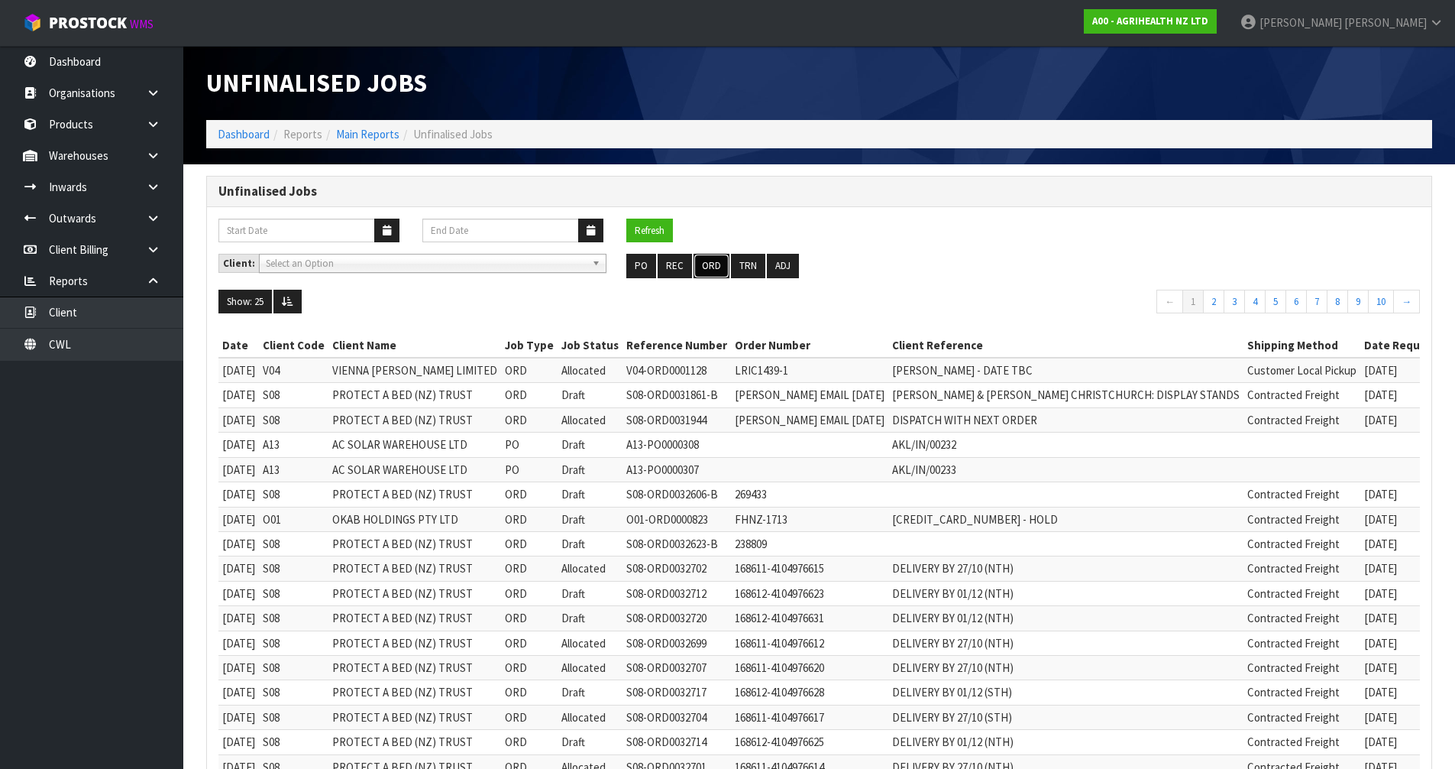
click at [701, 269] on button "ORD" at bounding box center [712, 266] width 36 height 24
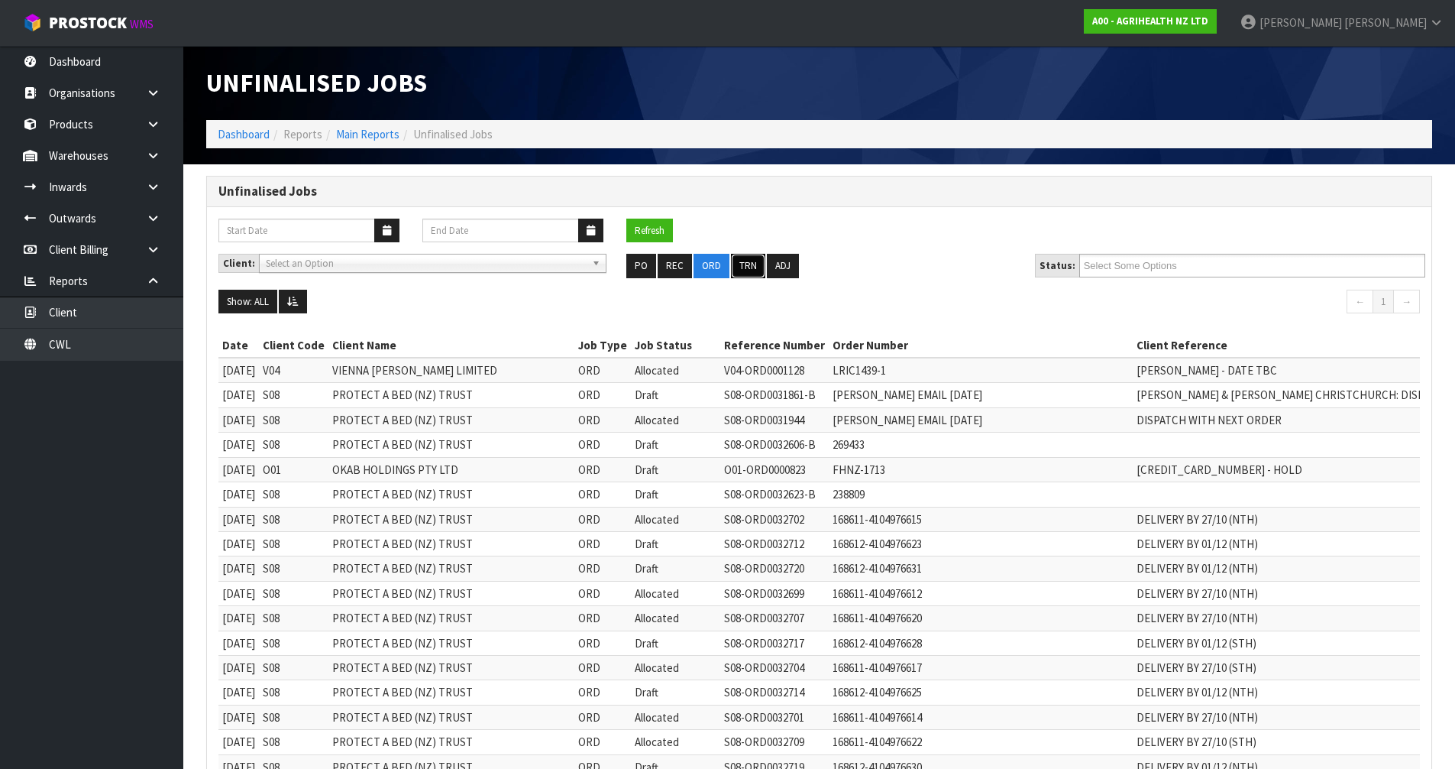
click at [748, 266] on button "TRN" at bounding box center [748, 266] width 34 height 24
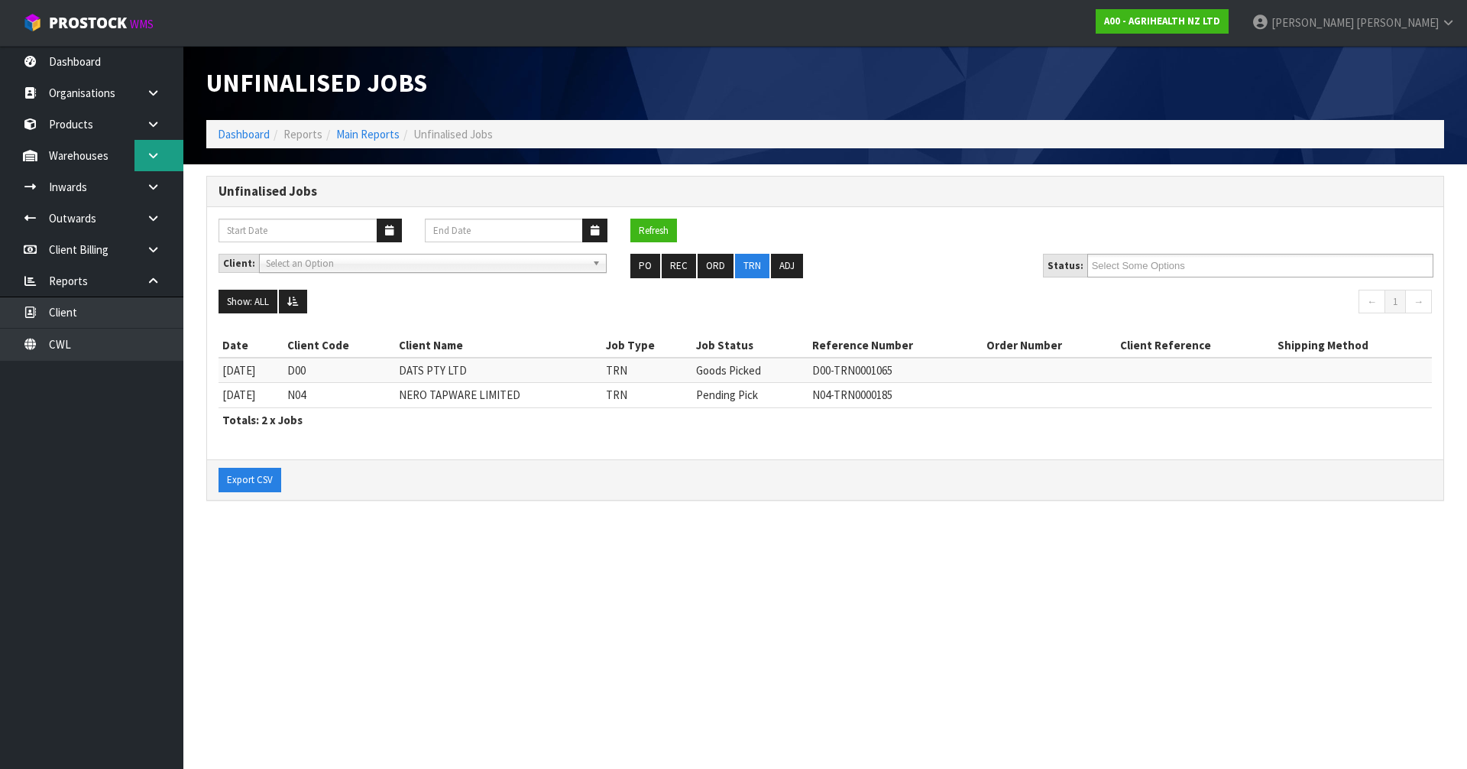
click at [147, 147] on link at bounding box center [158, 155] width 49 height 31
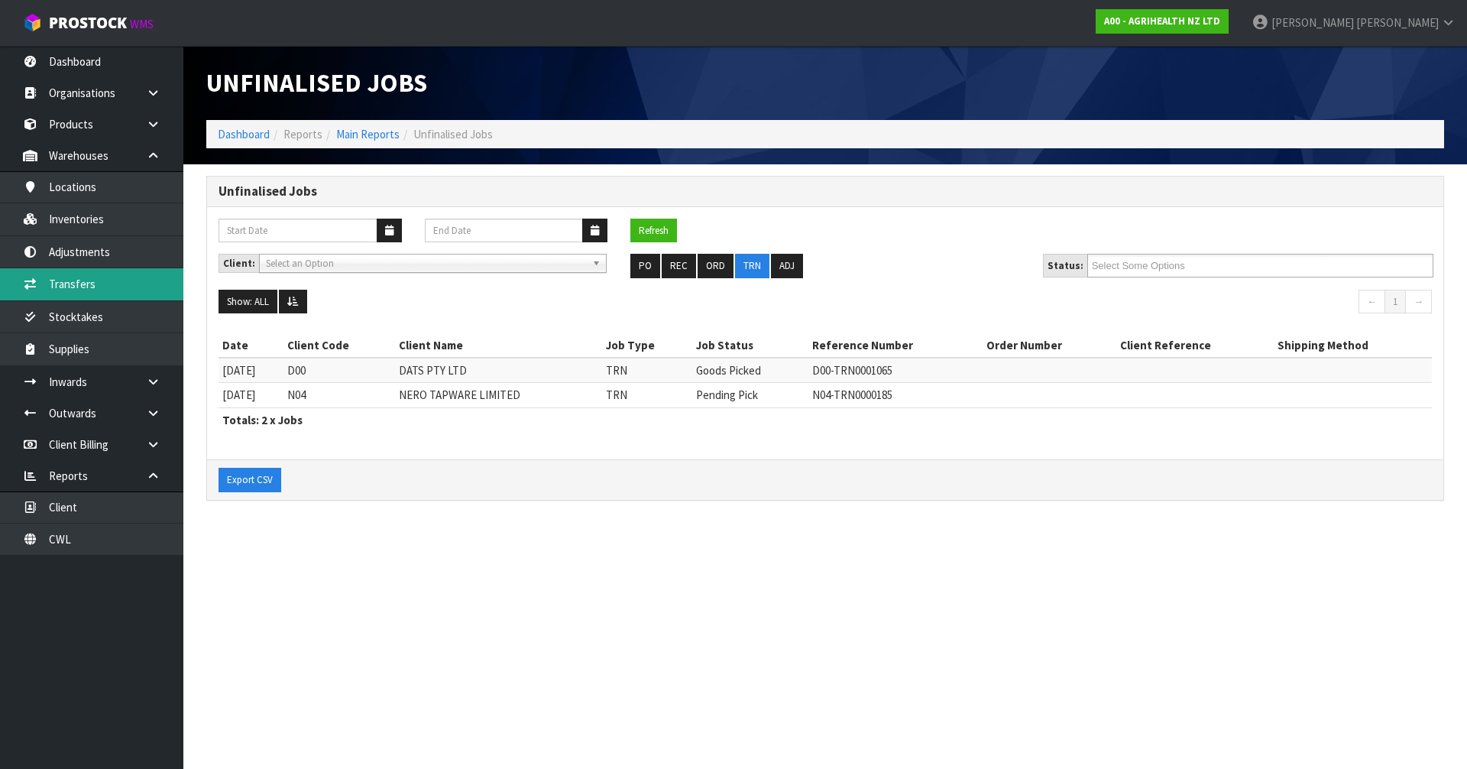
click at [145, 283] on link "Transfers" at bounding box center [91, 283] width 183 height 31
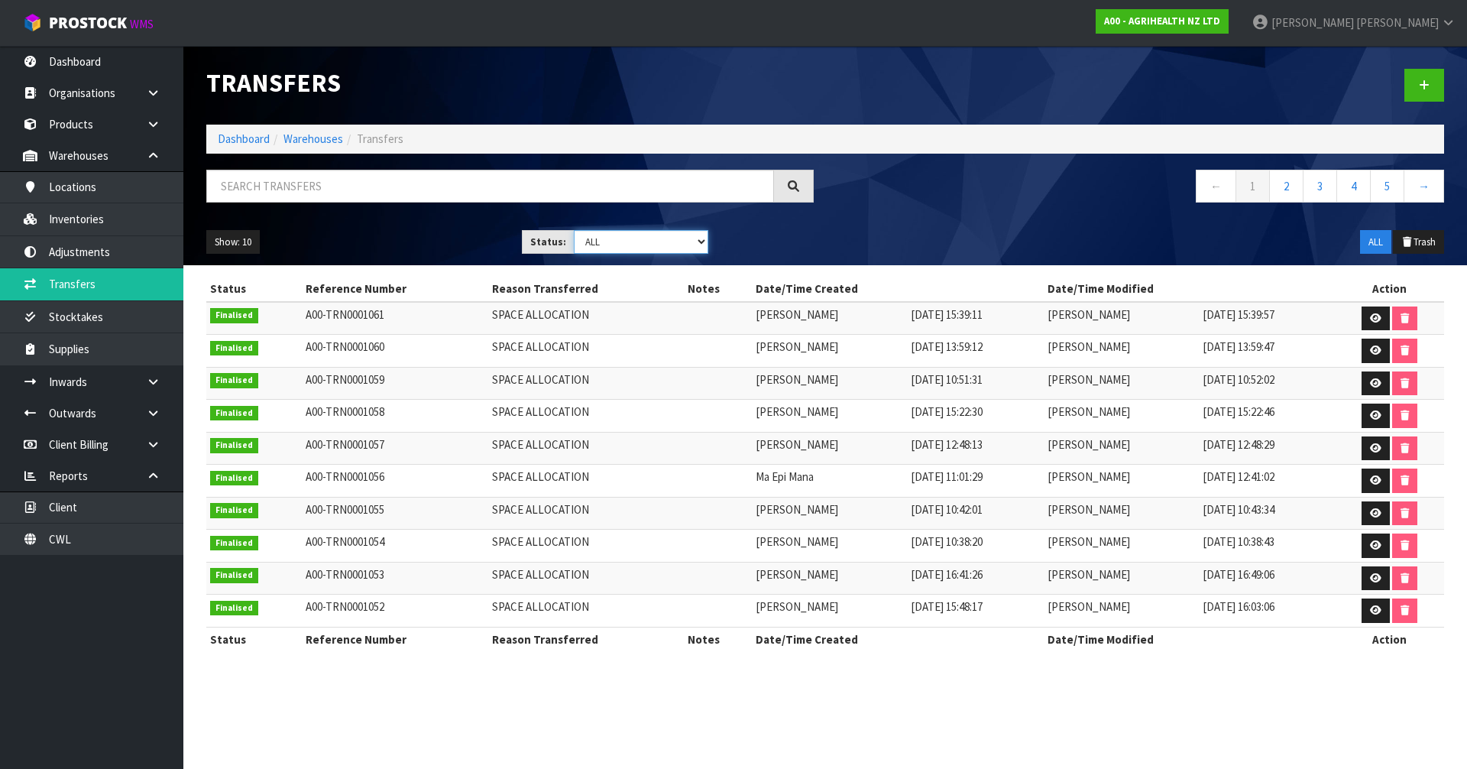
click at [703, 243] on select "Draft Pending Pick Goods Picked Finalised ALL" at bounding box center [641, 242] width 135 height 24
select select "string:2"
click at [574, 230] on select "Draft Pending Pick Goods Picked Finalised ALL" at bounding box center [641, 242] width 135 height 24
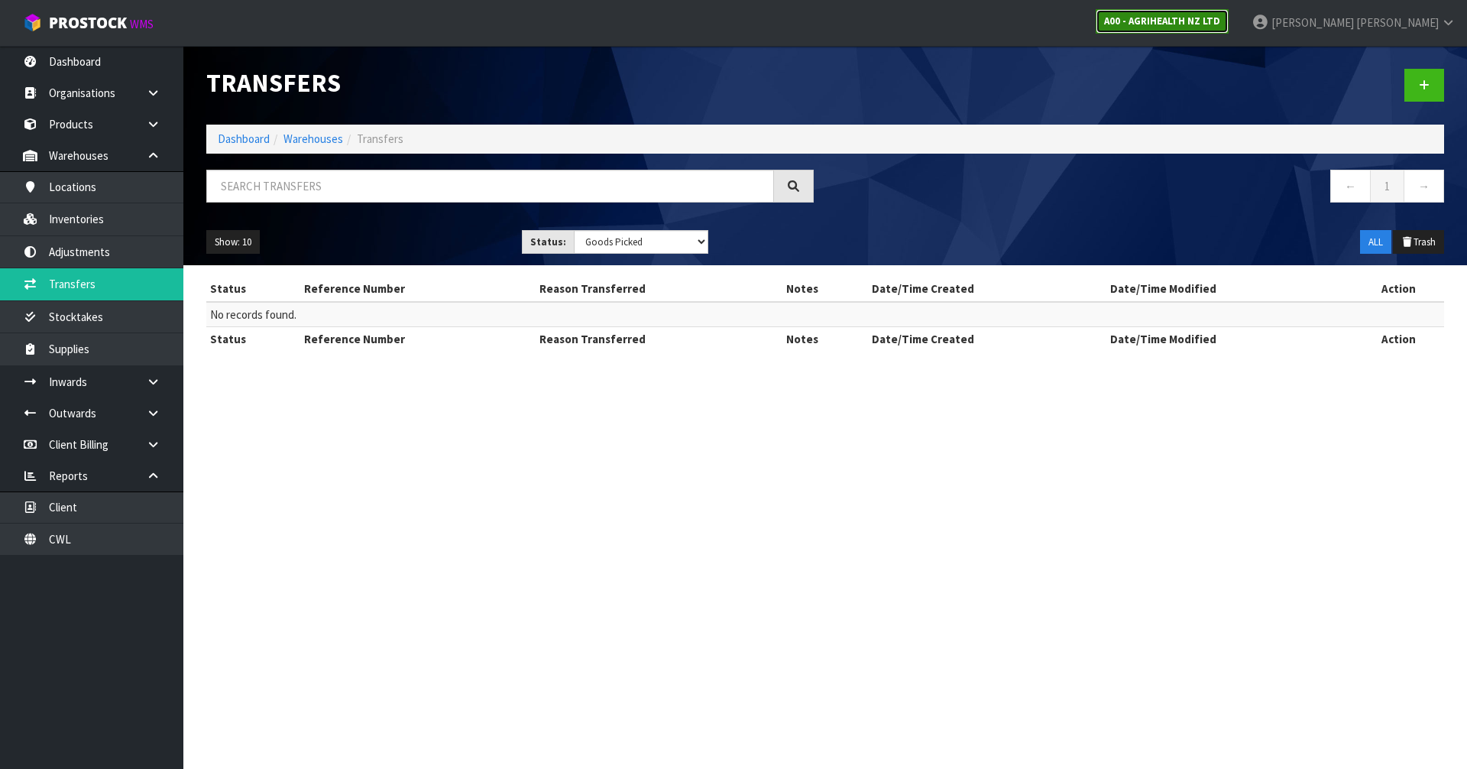
click at [1220, 23] on strong "A00 - AGRIHEALTH NZ LTD" at bounding box center [1162, 21] width 116 height 13
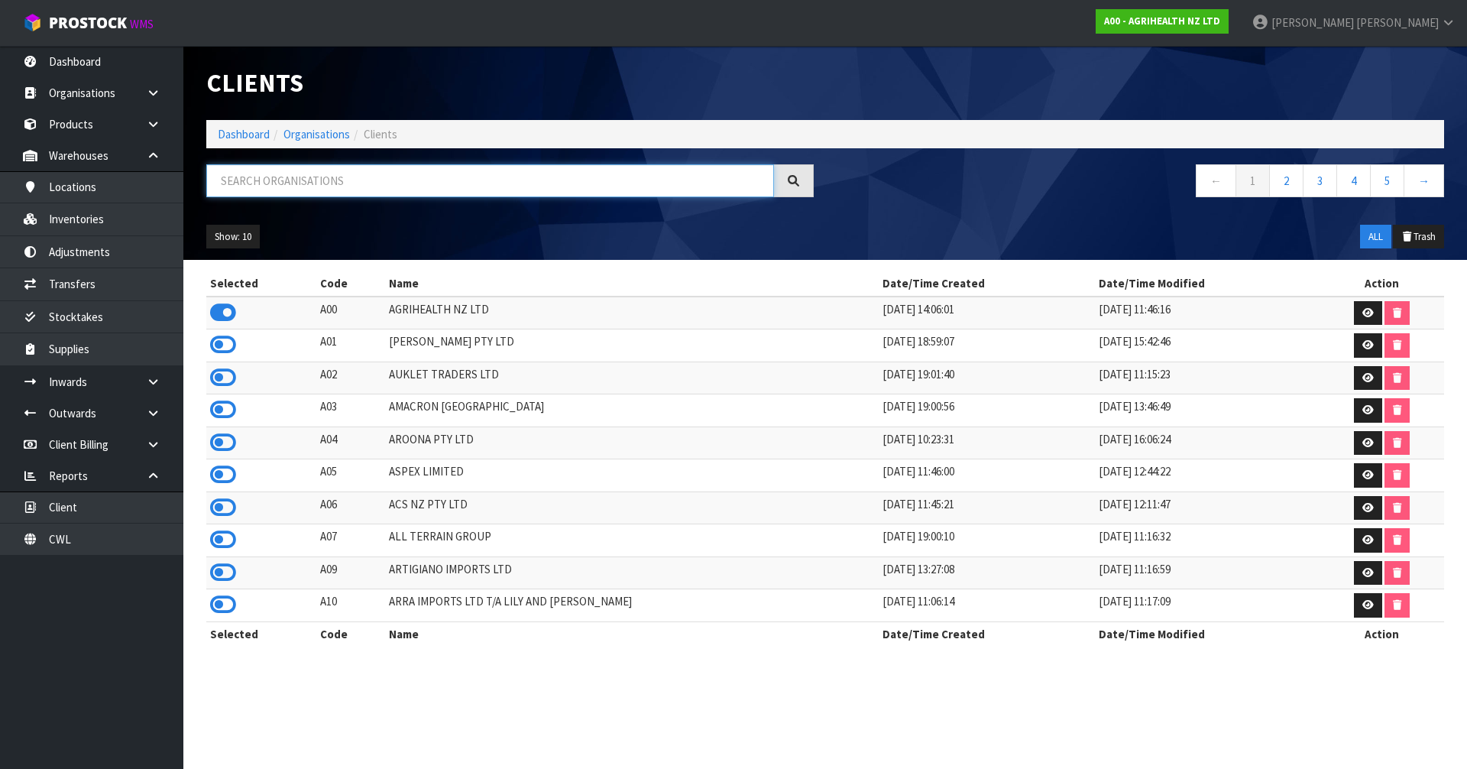
click at [411, 186] on input "text" at bounding box center [490, 180] width 568 height 33
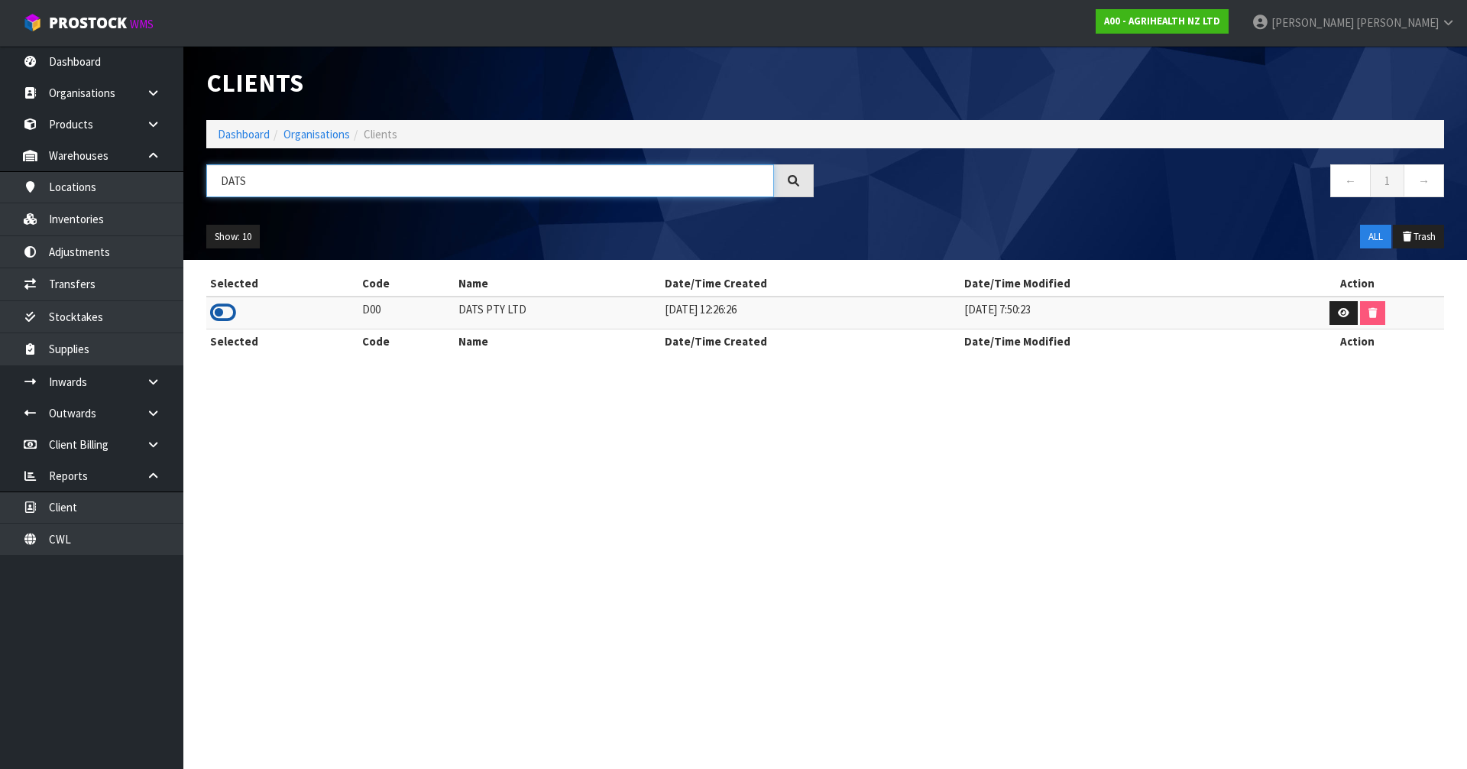
type input "DATS"
click at [220, 313] on icon at bounding box center [223, 312] width 26 height 23
click at [99, 283] on link "Transfers" at bounding box center [91, 283] width 183 height 31
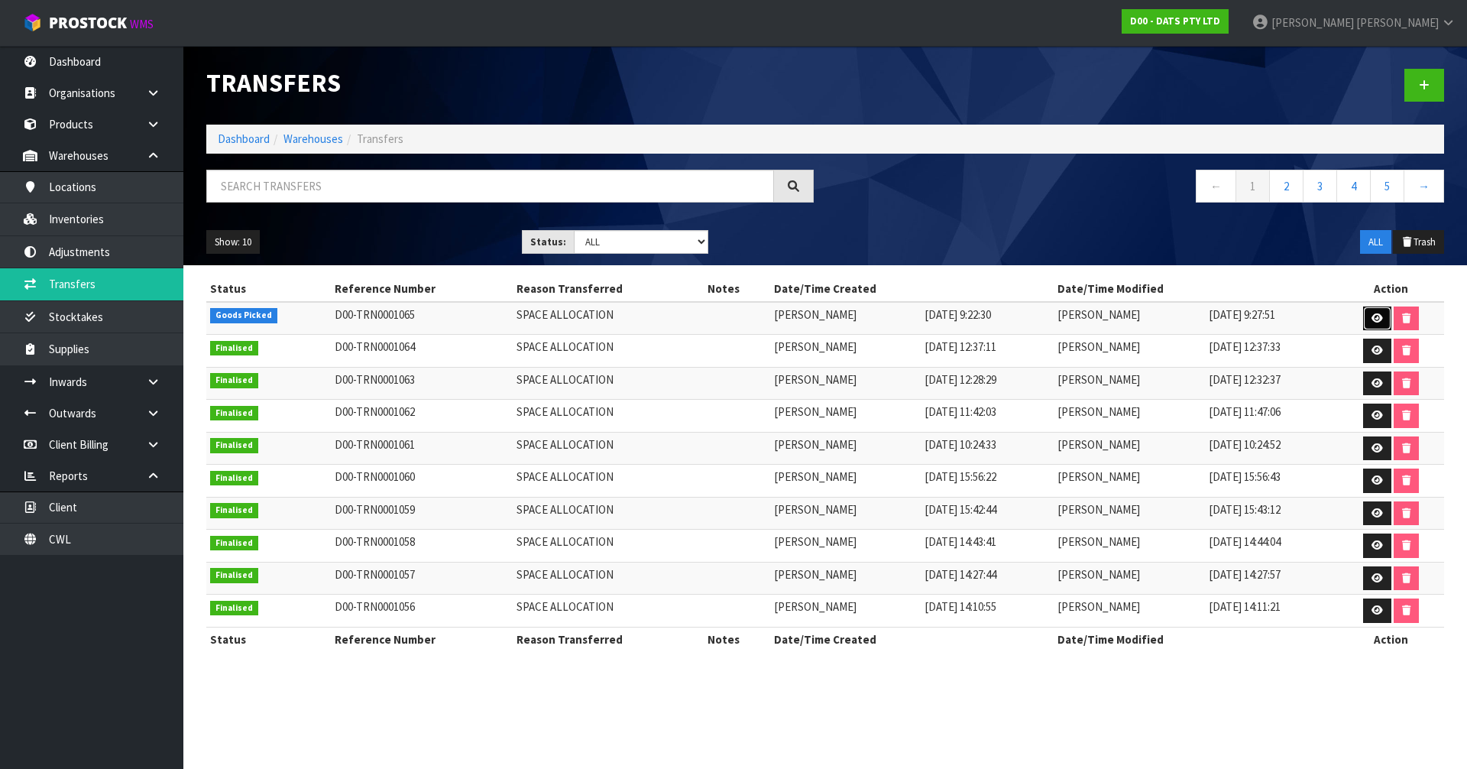
click at [1365, 316] on link at bounding box center [1377, 318] width 28 height 24
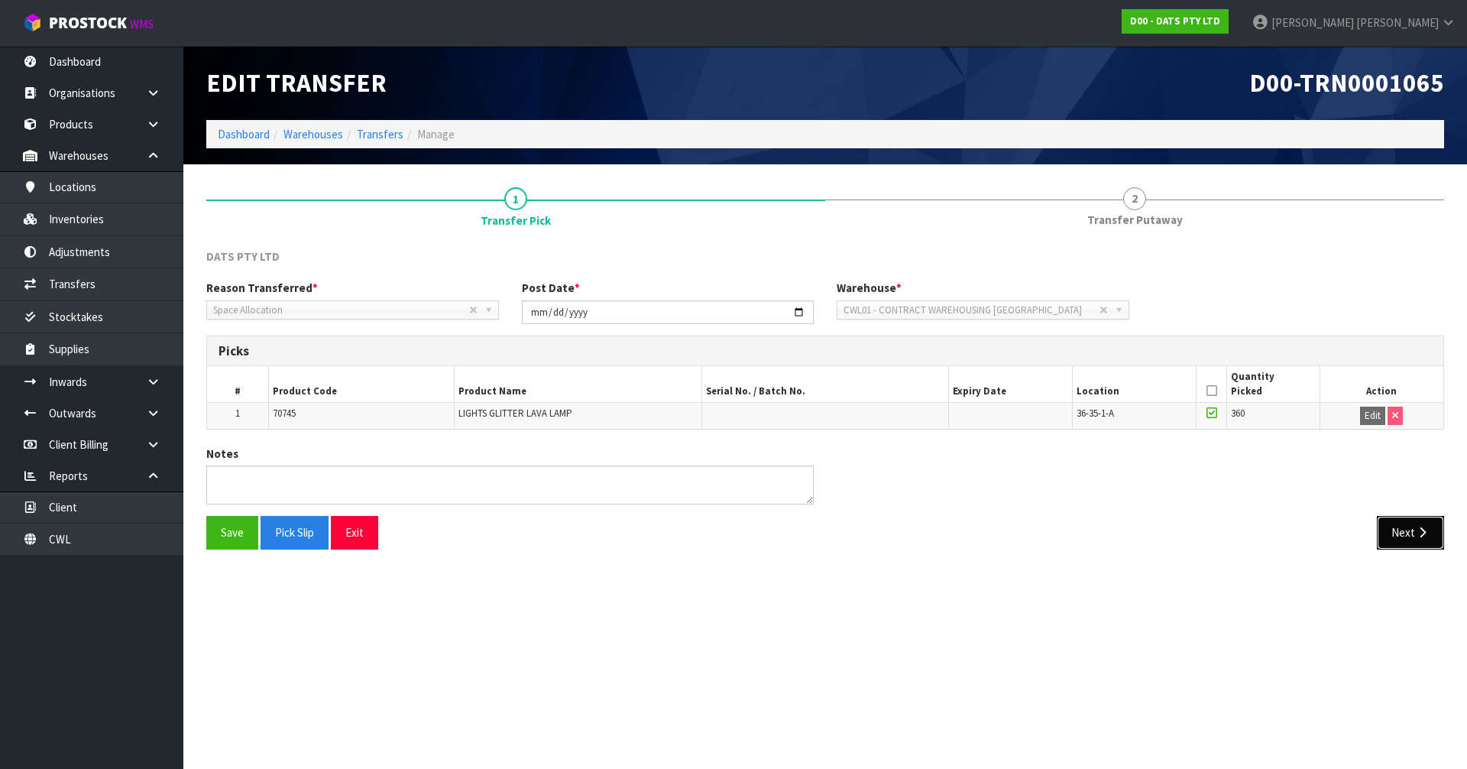
click at [1409, 525] on button "Next" at bounding box center [1410, 532] width 67 height 33
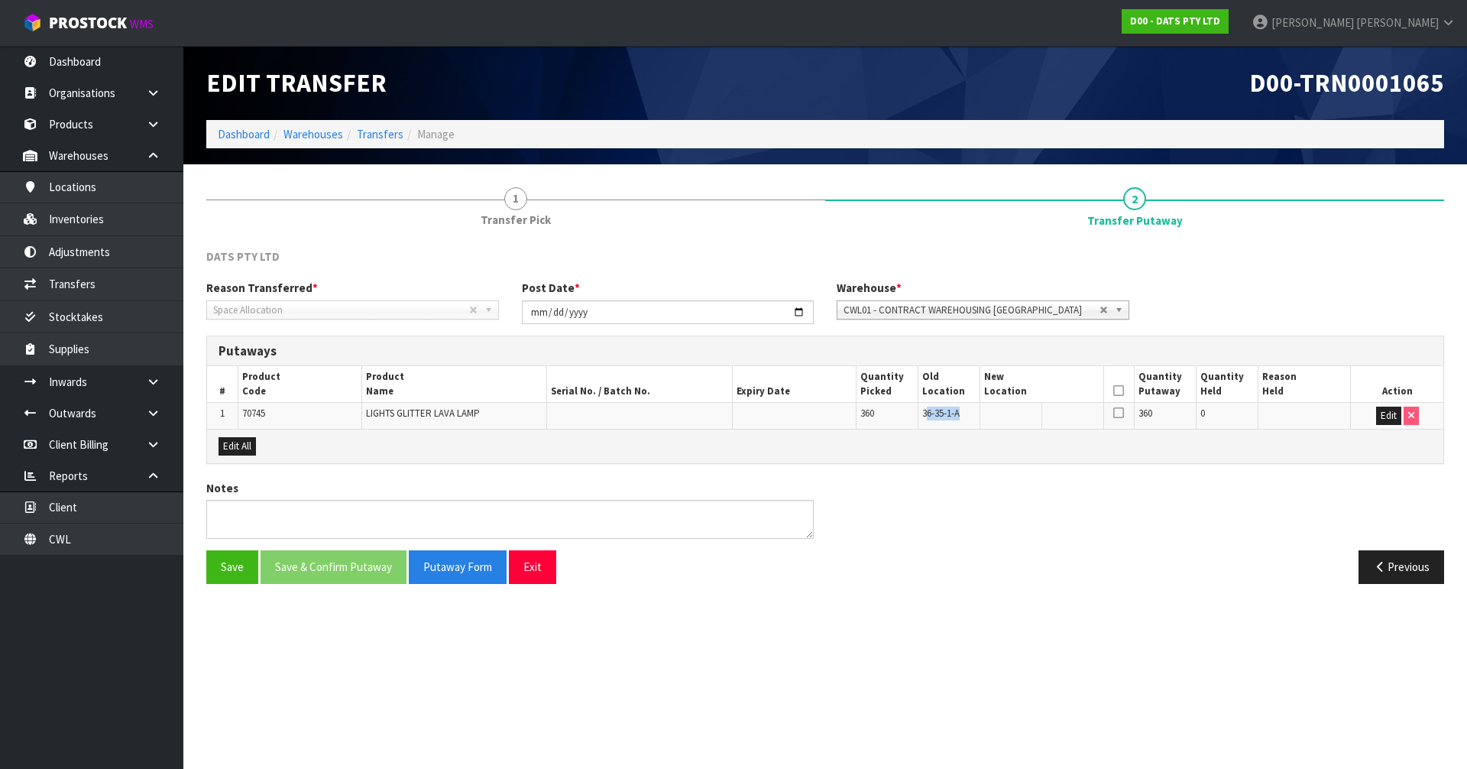
drag, startPoint x: 967, startPoint y: 422, endPoint x: 926, endPoint y: 419, distance: 41.4
click at [926, 419] on td "36-35-1-A" at bounding box center [948, 416] width 62 height 26
click at [1021, 659] on section "Edit Transfer D00-TRN0001065 Dashboard Warehouses Transfers Manage 1 Transfer P…" at bounding box center [733, 384] width 1467 height 769
click at [474, 571] on span "Putaway Form" at bounding box center [457, 566] width 69 height 15
click at [539, 565] on button "Exit" at bounding box center [532, 566] width 47 height 33
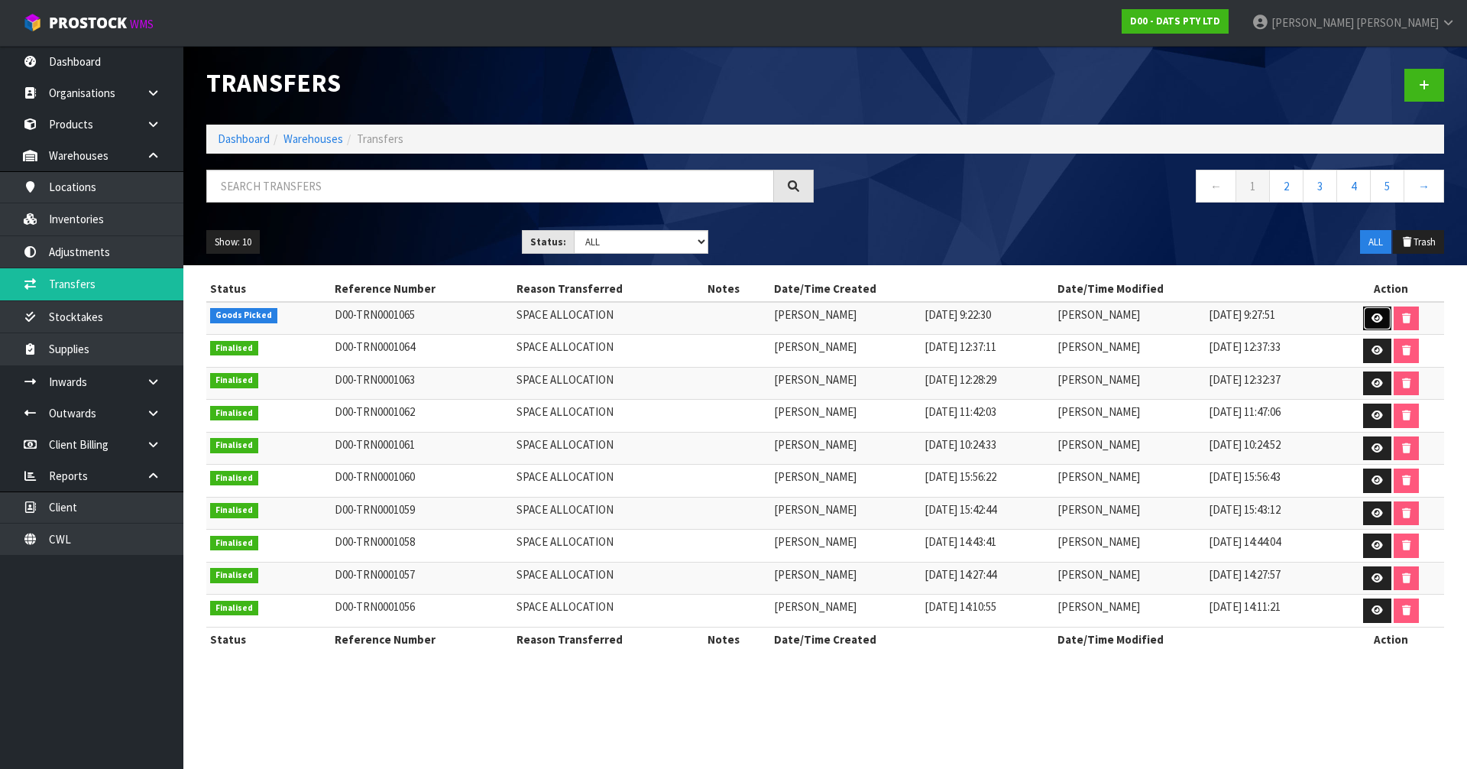
click at [1368, 320] on link at bounding box center [1377, 318] width 28 height 24
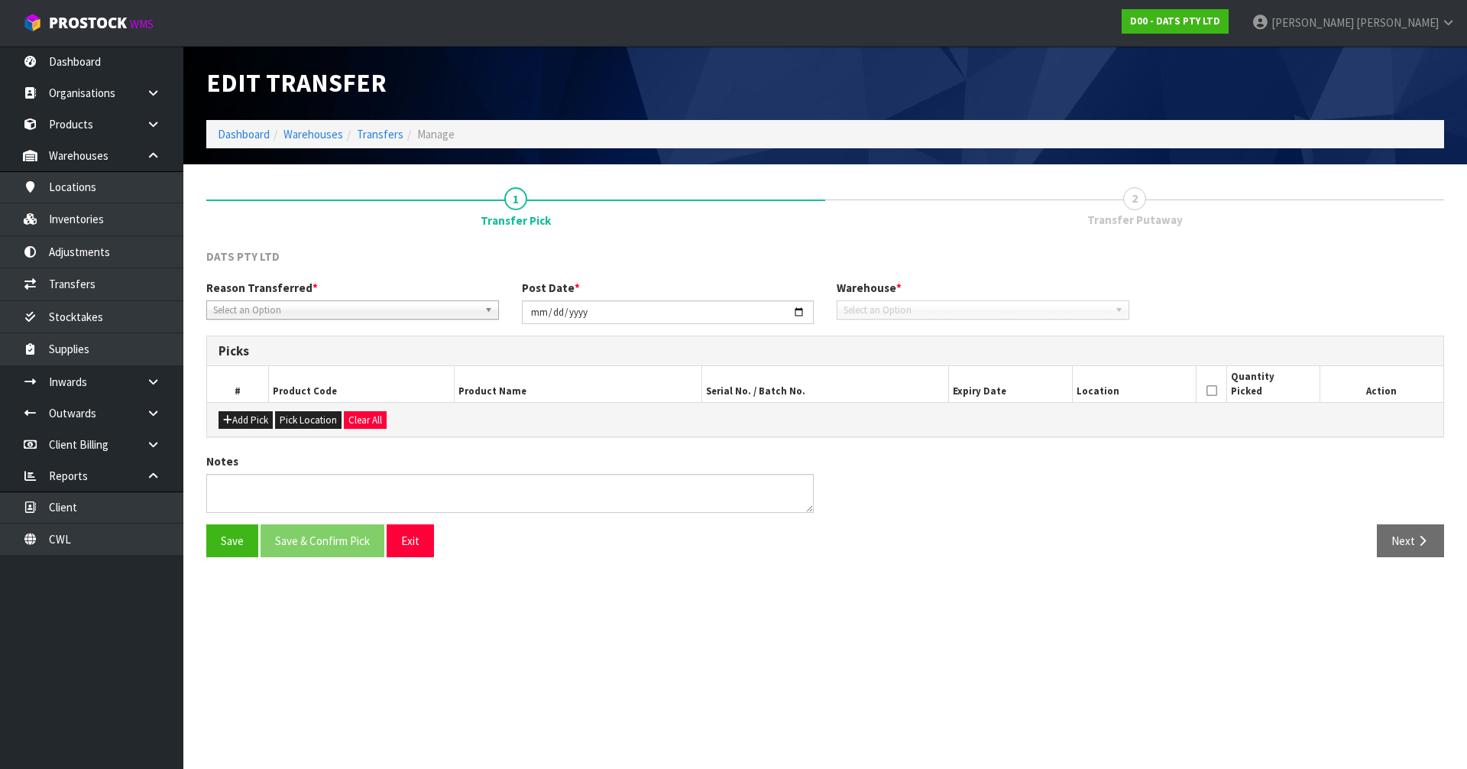
type input "2025-10-07"
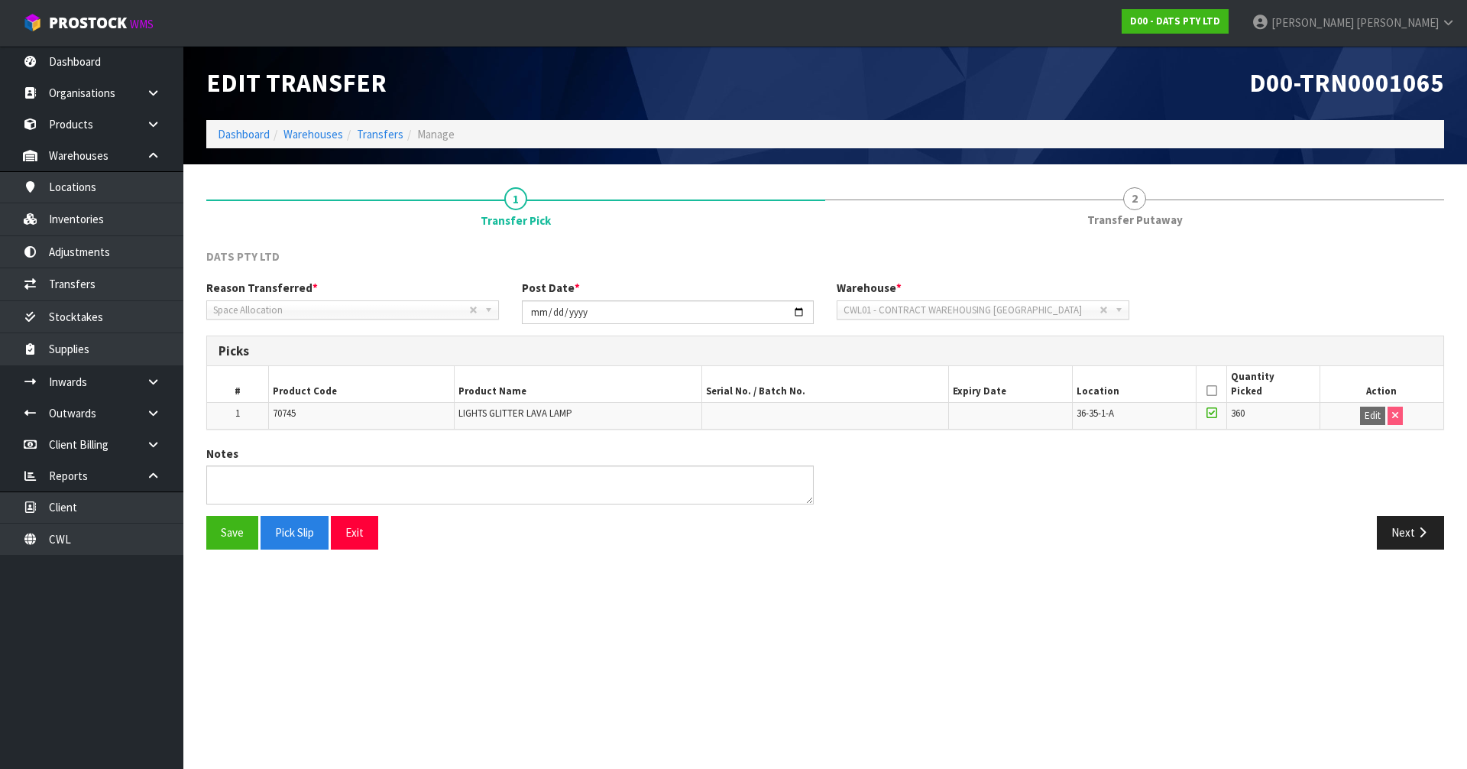
click at [1422, 555] on div "Save Pick Slip Exit Next" at bounding box center [825, 538] width 1261 height 44
click at [1418, 545] on button "Next" at bounding box center [1410, 532] width 67 height 33
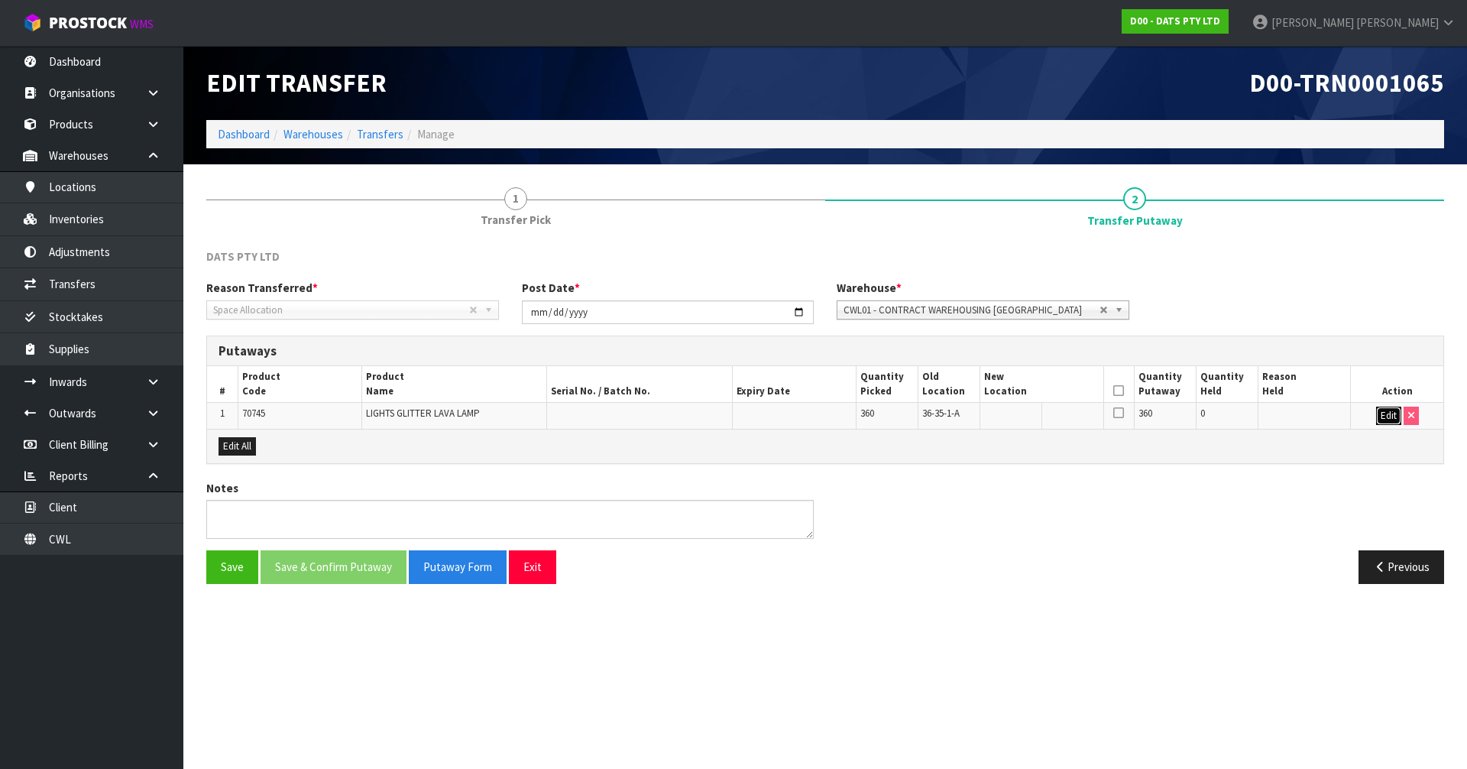
click at [1379, 420] on button "Edit" at bounding box center [1388, 415] width 25 height 18
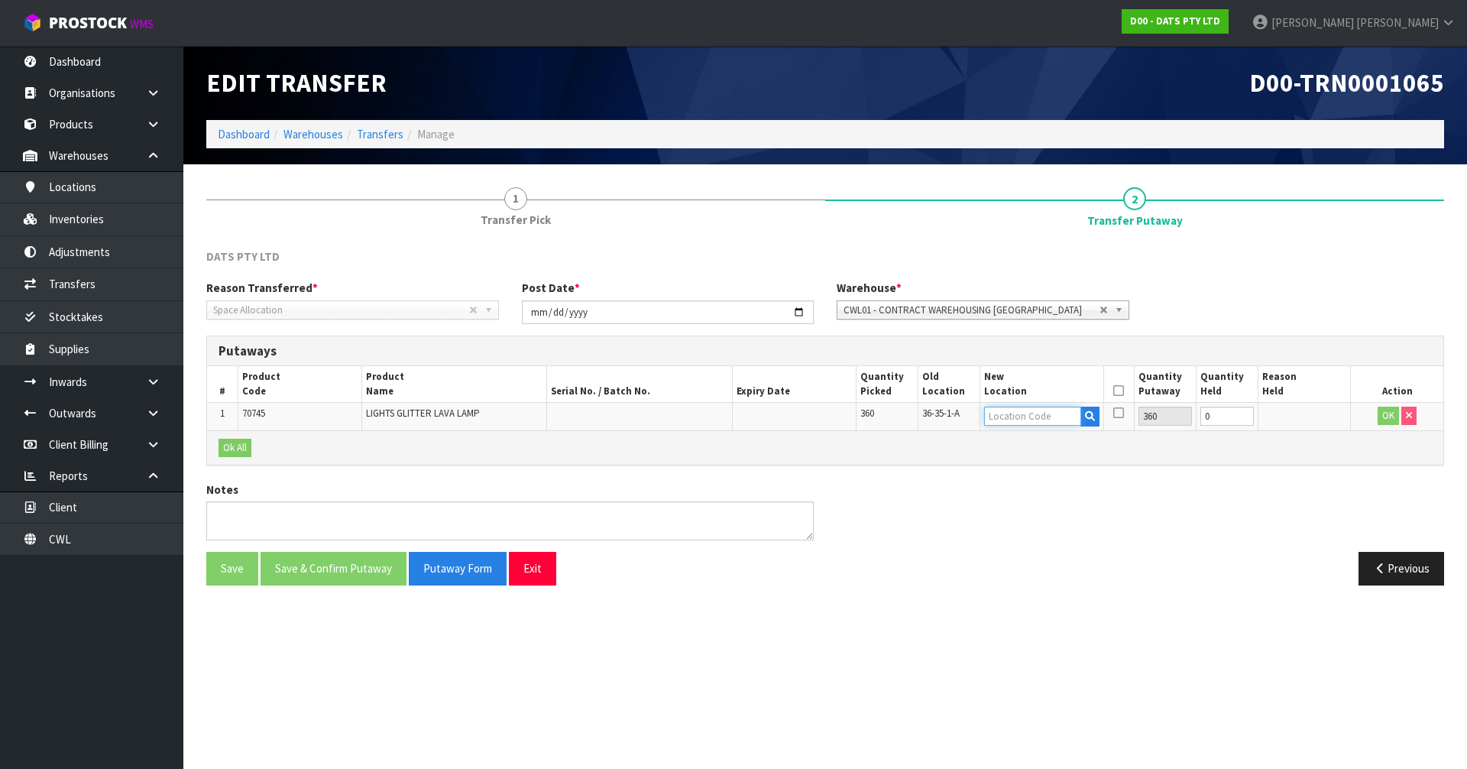
click at [1056, 419] on input "text" at bounding box center [1032, 415] width 97 height 19
type input "34-18-5"
click at [1061, 467] on link "34-18-5 -B" at bounding box center [1045, 462] width 121 height 21
type input "34-18-5-B"
click at [1384, 413] on button "OK" at bounding box center [1387, 415] width 21 height 18
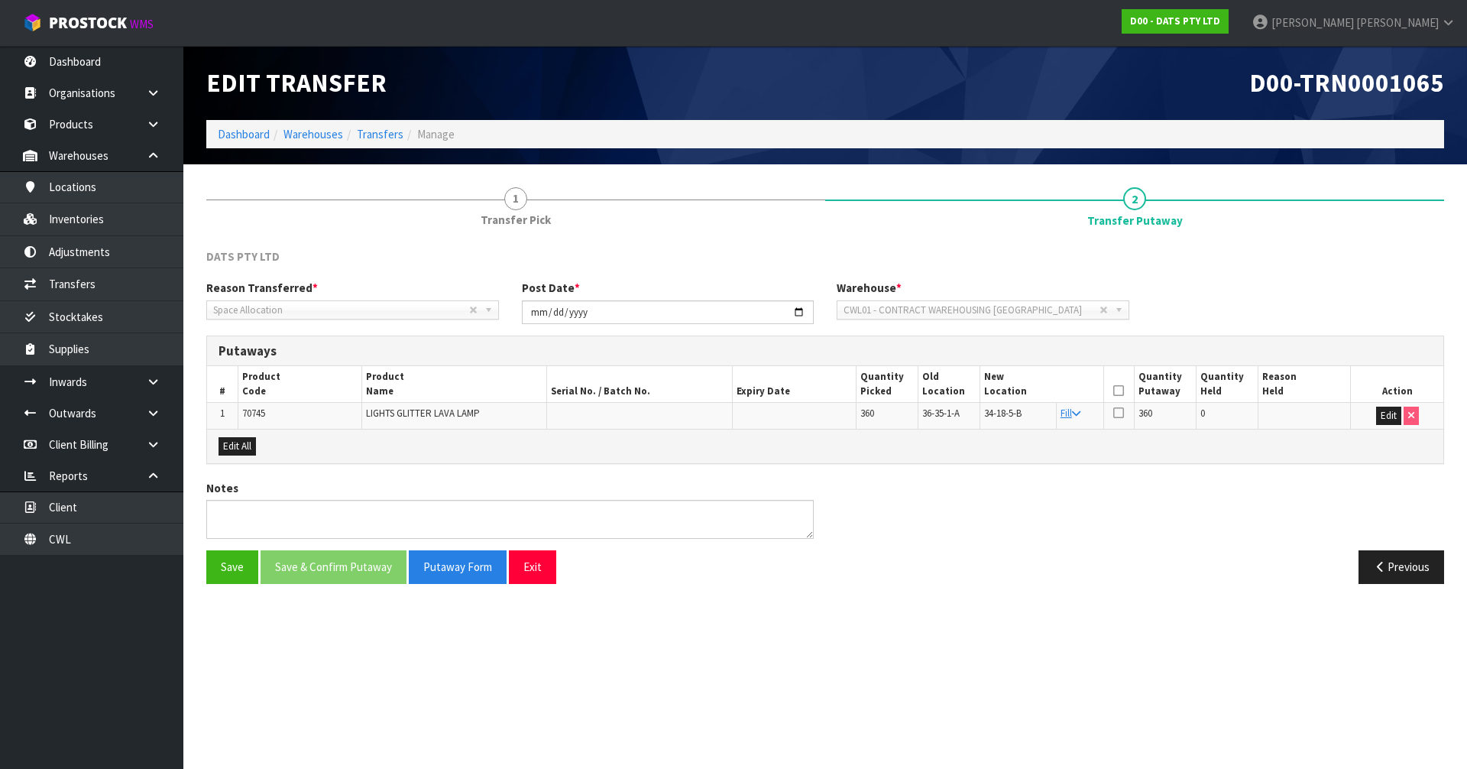
click at [1121, 390] on icon at bounding box center [1118, 390] width 11 height 1
click at [321, 562] on button "Save & Confirm Putaway" at bounding box center [334, 566] width 146 height 33
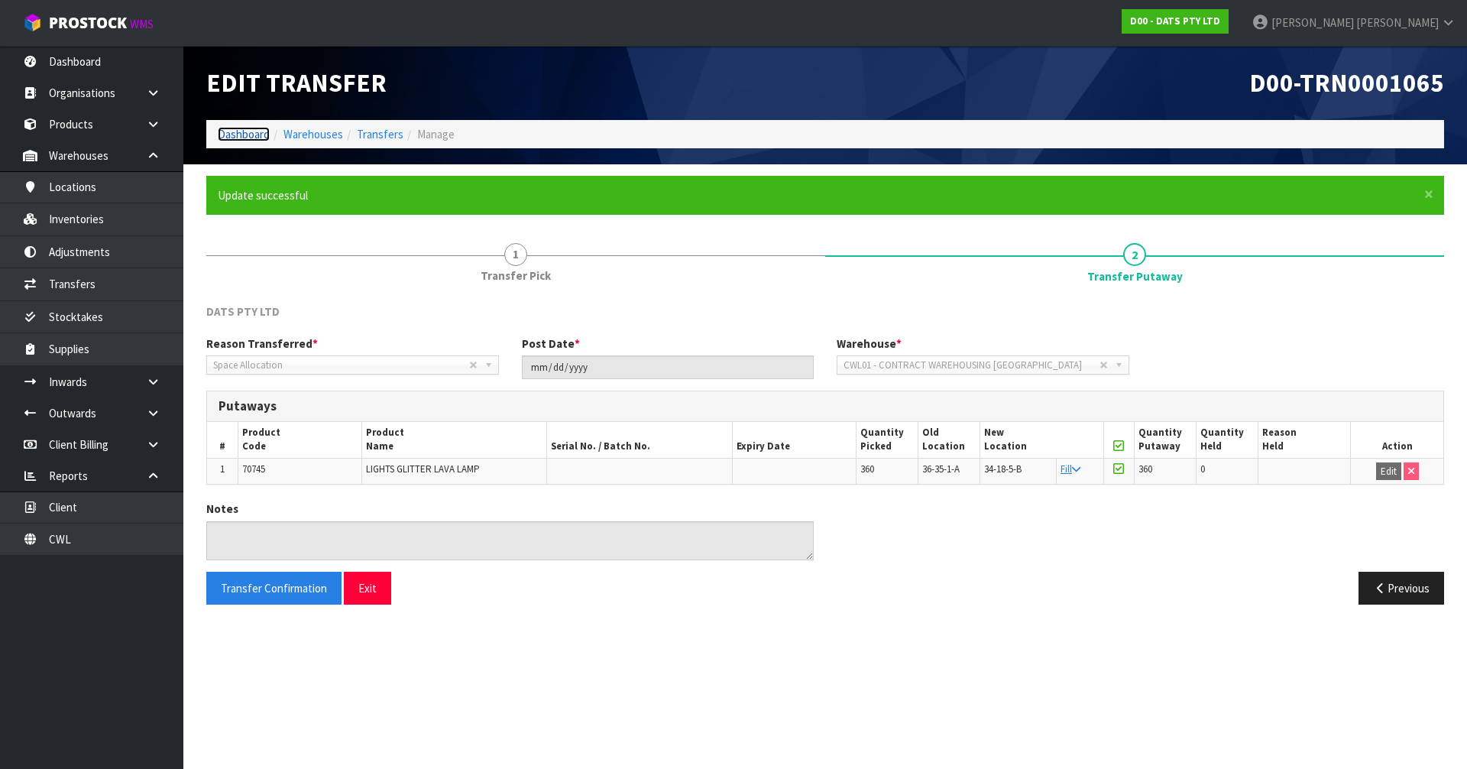
click at [262, 138] on link "Dashboard" at bounding box center [244, 134] width 52 height 15
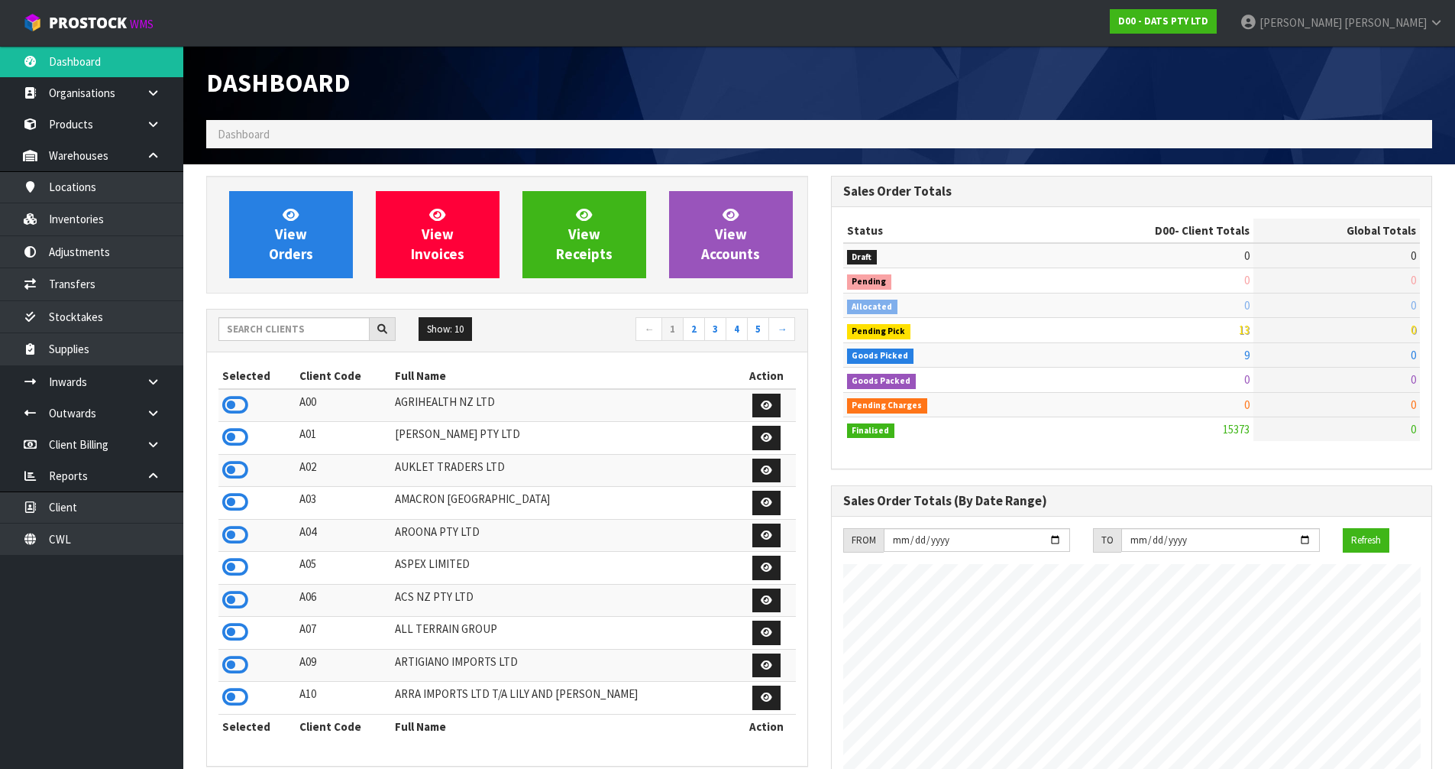
scroll to position [1157, 624]
click at [294, 322] on input "text" at bounding box center [293, 329] width 151 height 24
click at [233, 594] on icon at bounding box center [235, 599] width 26 height 23
click at [163, 379] on link at bounding box center [158, 381] width 49 height 31
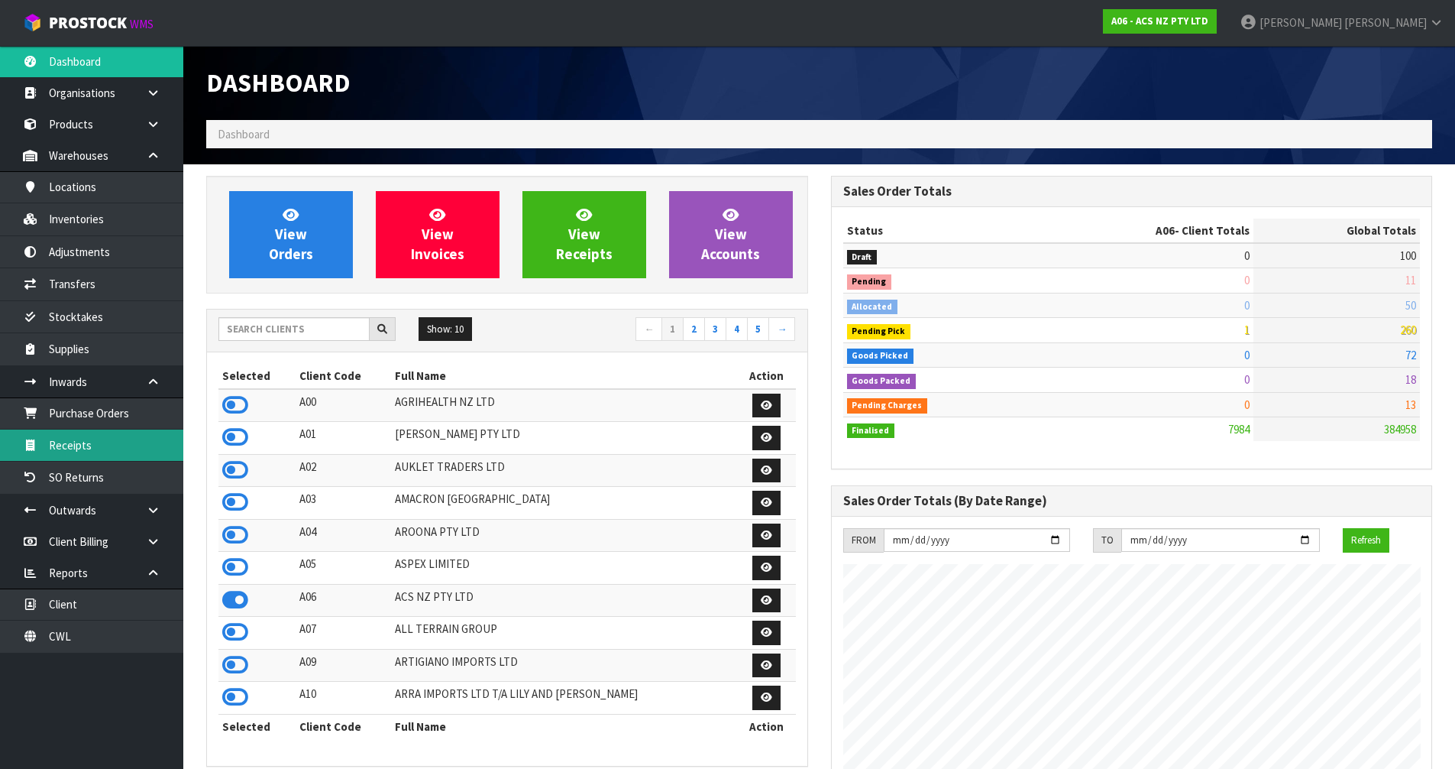
click at [121, 442] on link "Receipts" at bounding box center [91, 444] width 183 height 31
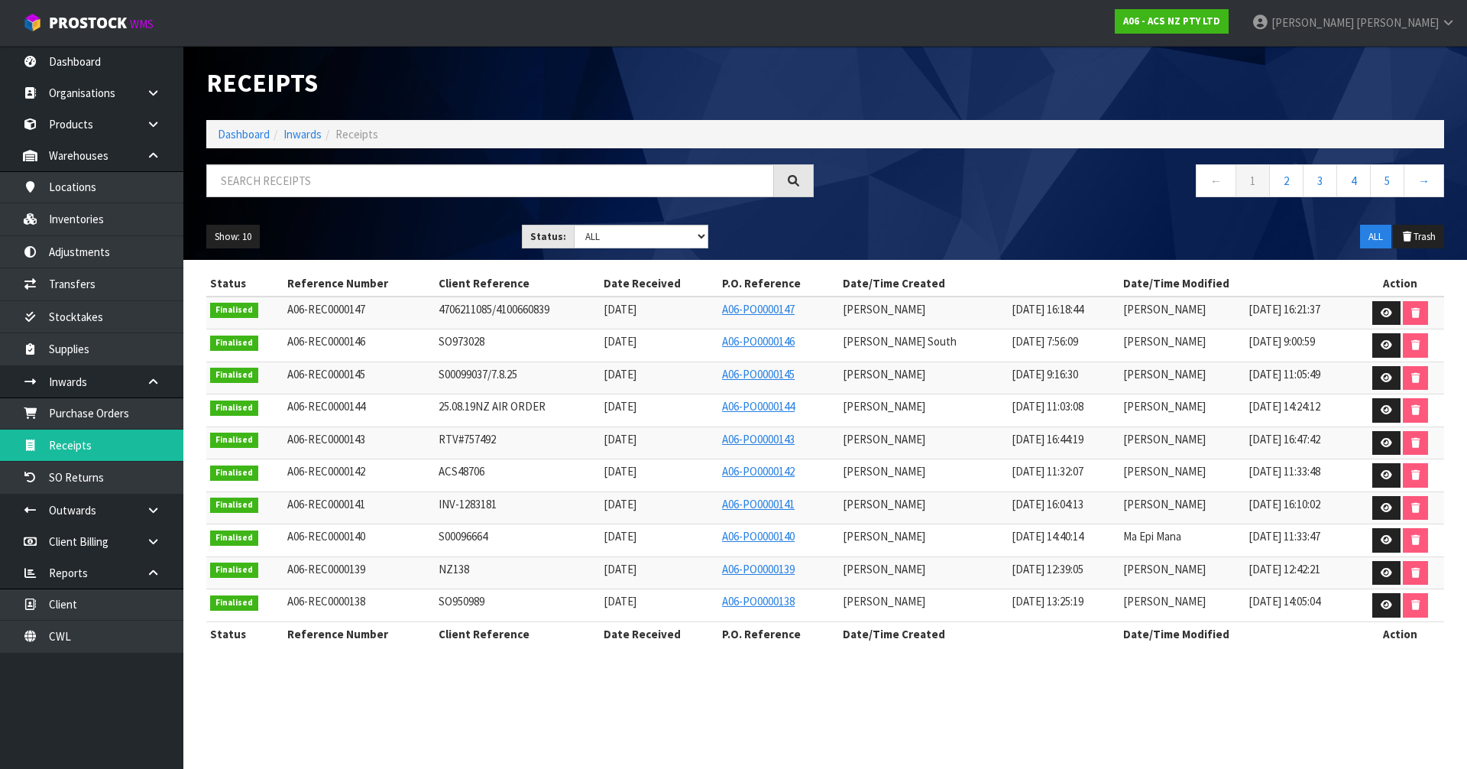
click at [1240, 34] on div "A06 - ACS NZ PTY LTD" at bounding box center [1171, 21] width 137 height 43
click at [1228, 28] on link "A06 - ACS NZ PTY LTD" at bounding box center [1172, 21] width 114 height 24
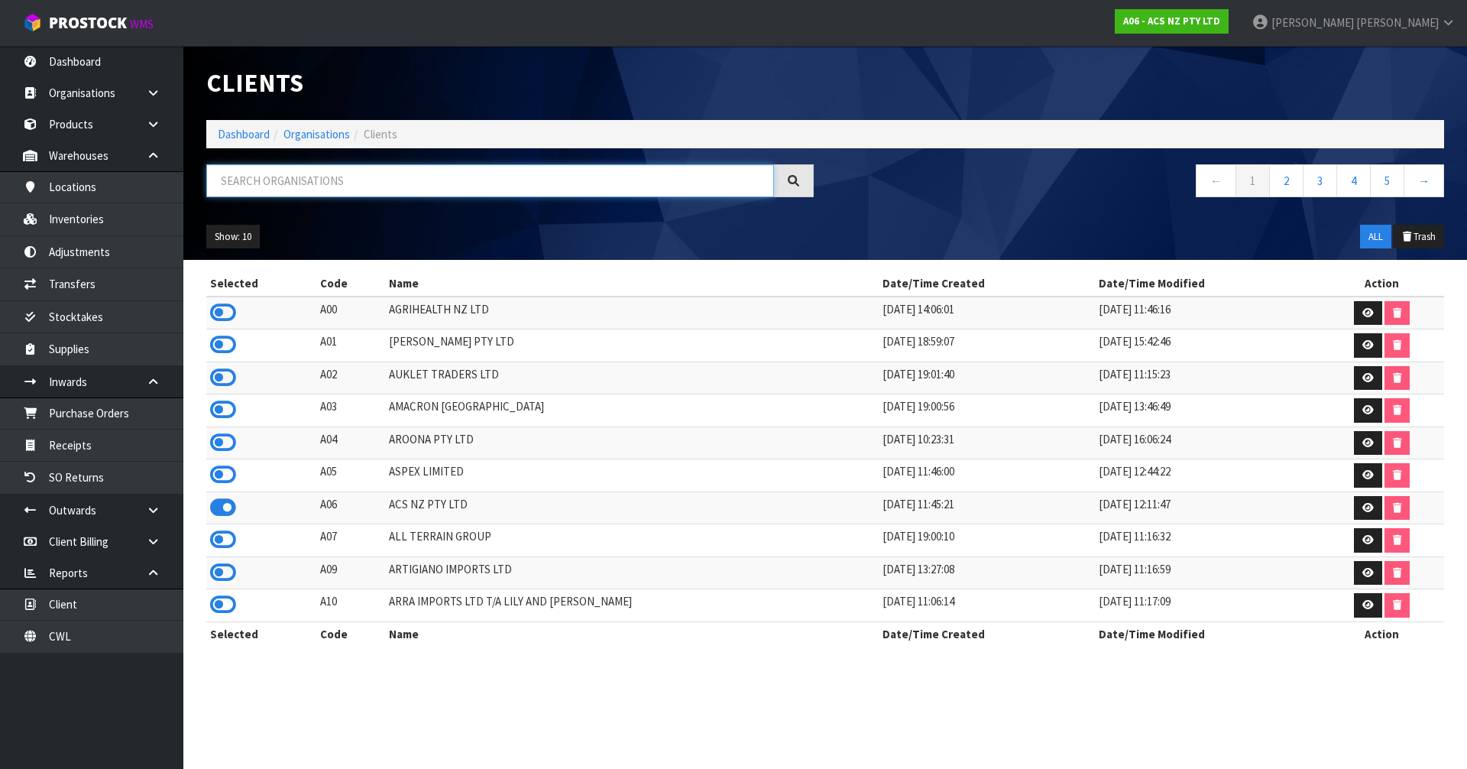
click at [620, 189] on input "text" at bounding box center [490, 180] width 568 height 33
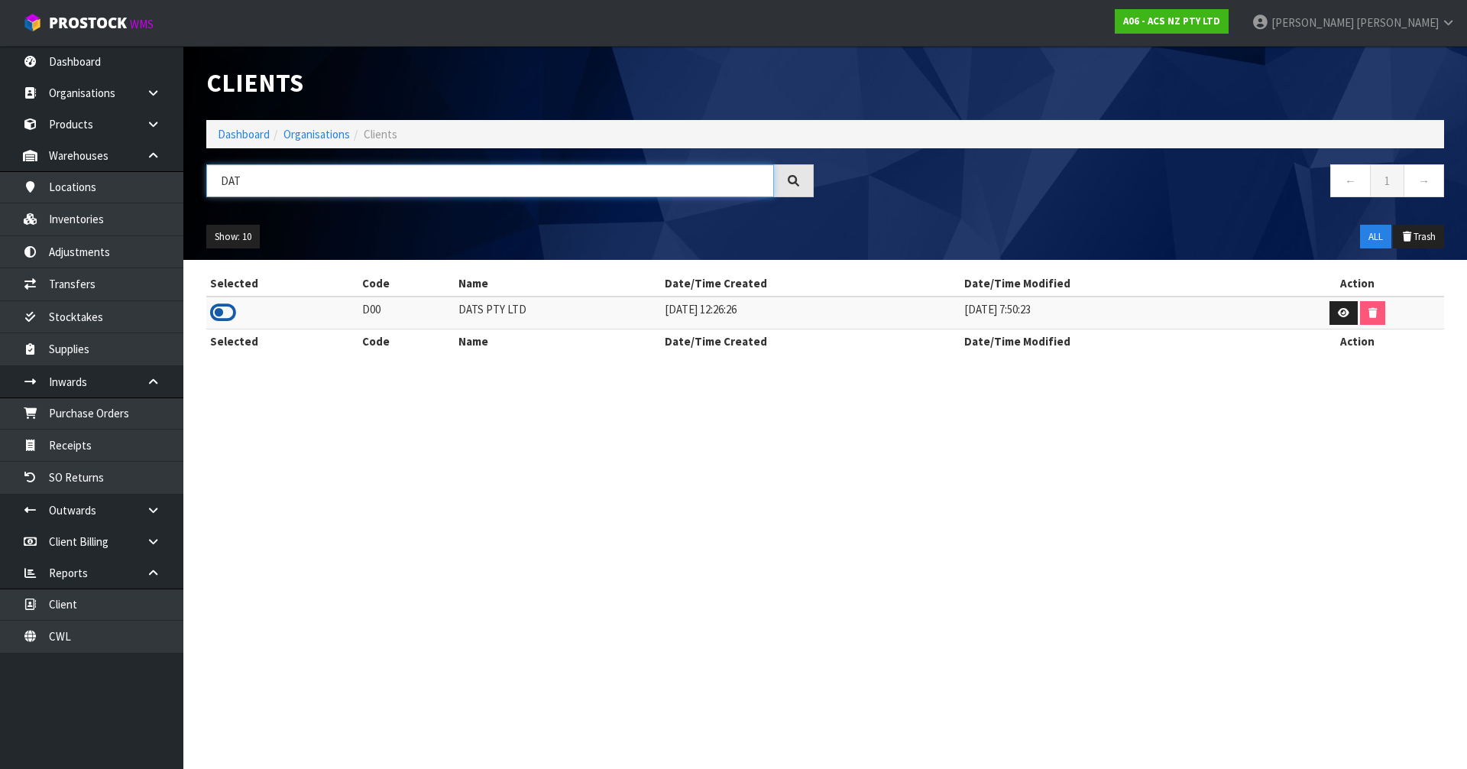
type input "DAT"
click at [229, 309] on icon at bounding box center [223, 312] width 26 height 23
click at [235, 131] on link "Dashboard" at bounding box center [244, 134] width 52 height 15
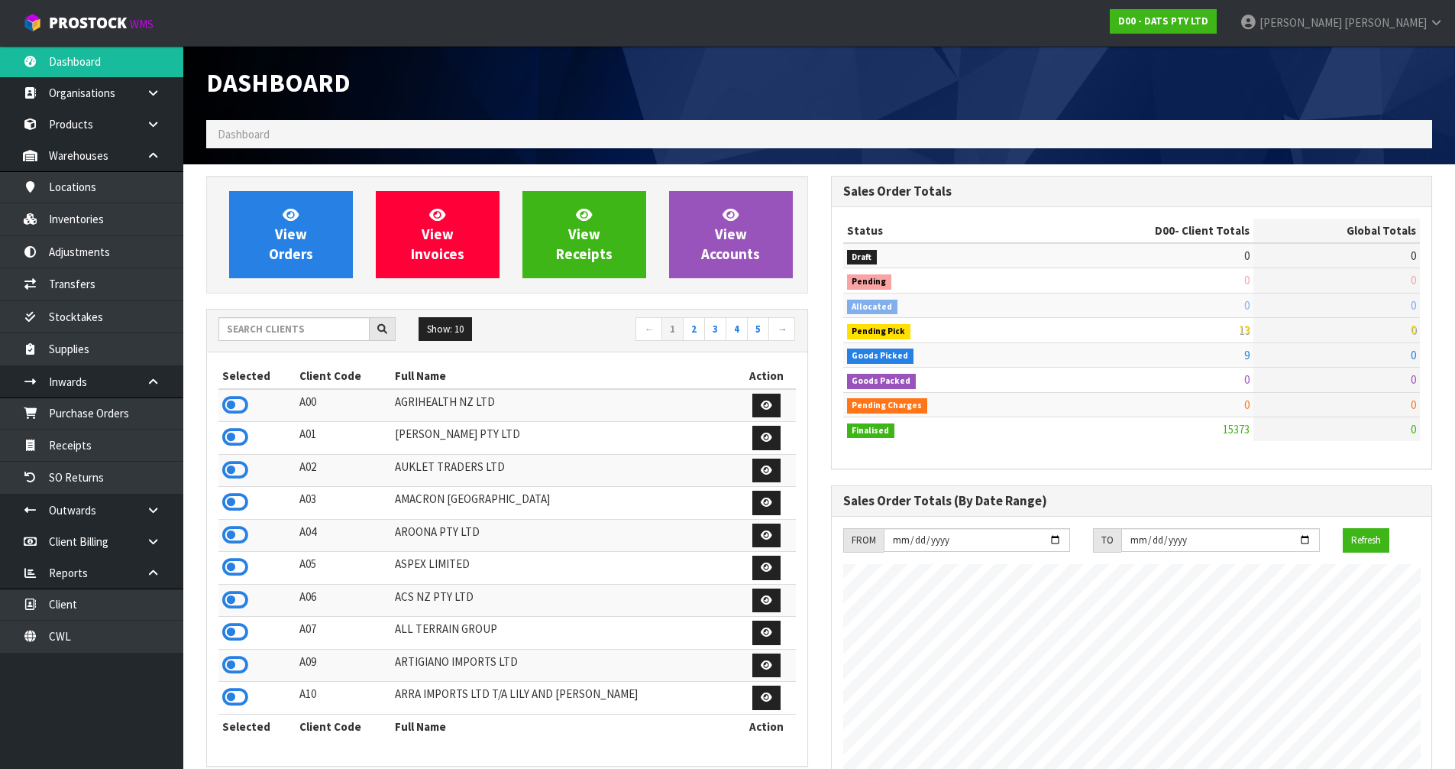
scroll to position [1157, 624]
